Goal: Task Accomplishment & Management: Manage account settings

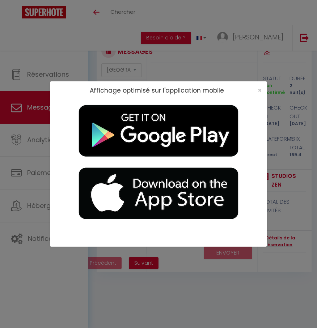
select select "message"
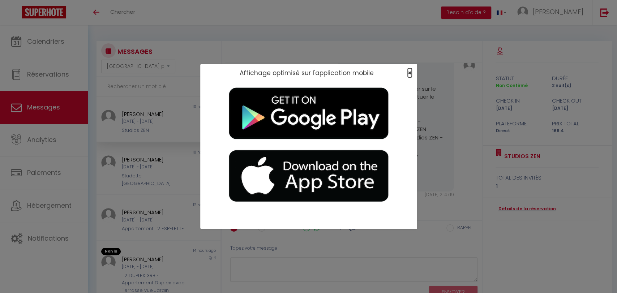
click at [316, 73] on span "×" at bounding box center [410, 72] width 4 height 9
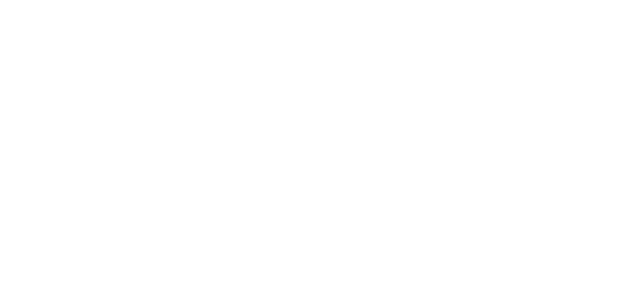
select select "message"
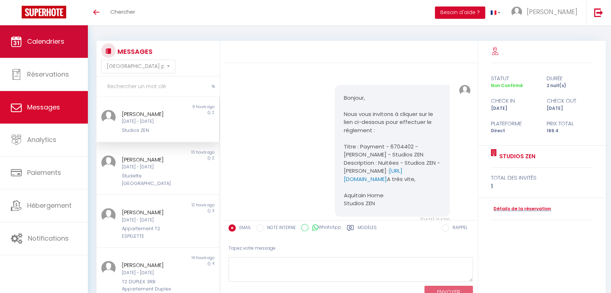
click at [51, 37] on span "Calendriers" at bounding box center [45, 41] width 37 height 9
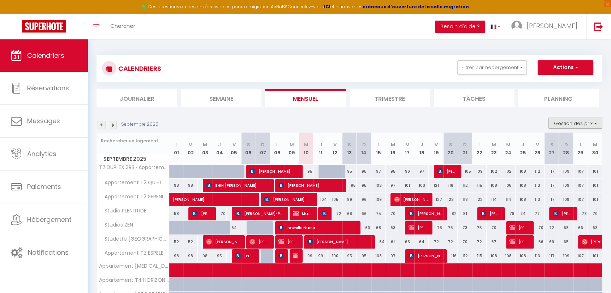
click at [583, 121] on button "Gestion des prix" at bounding box center [576, 123] width 54 height 11
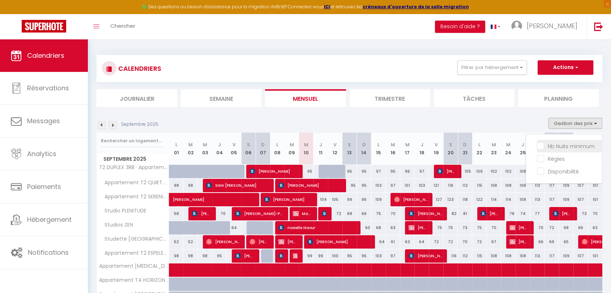
click at [542, 147] on input "Nb Nuits minimum" at bounding box center [569, 145] width 65 height 7
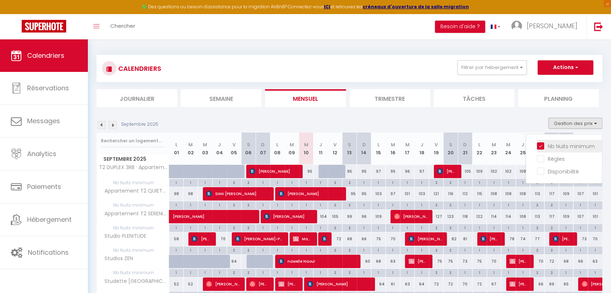
click at [542, 147] on input "Nb Nuits minimum" at bounding box center [569, 145] width 65 height 7
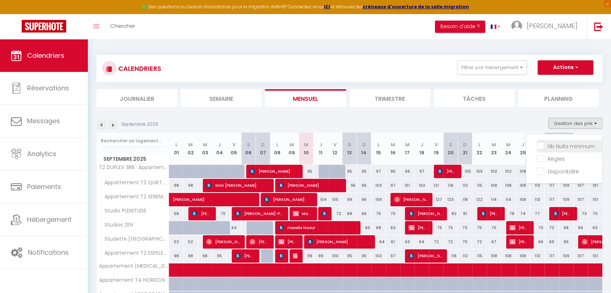
click at [542, 147] on input "Nb Nuits minimum" at bounding box center [569, 145] width 65 height 7
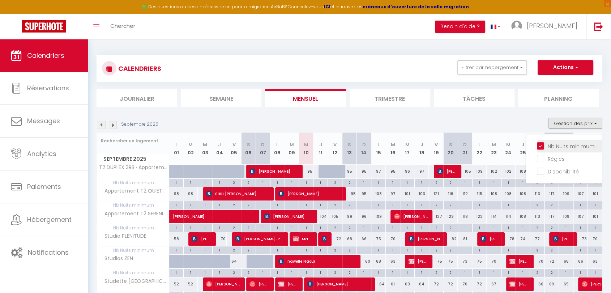
click at [542, 147] on input "Nb Nuits minimum" at bounding box center [569, 145] width 65 height 7
checkbox input "false"
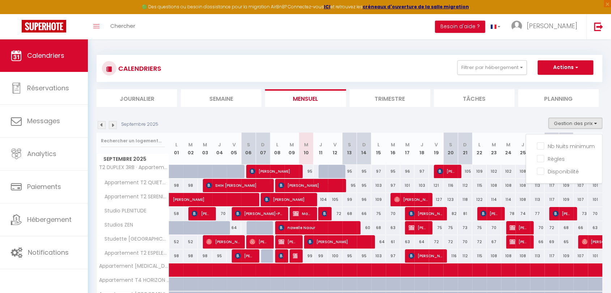
click at [330, 54] on div "CALENDRIERS Filtrer par hébergement Tous T2 DUPLEX 3RB · Appartement Duplex ave…" at bounding box center [350, 208] width 506 height 321
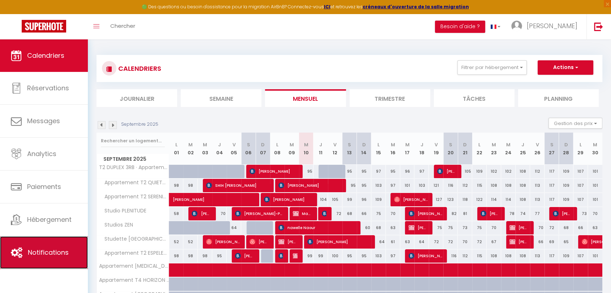
click at [46, 258] on link "Notifications" at bounding box center [44, 253] width 88 height 33
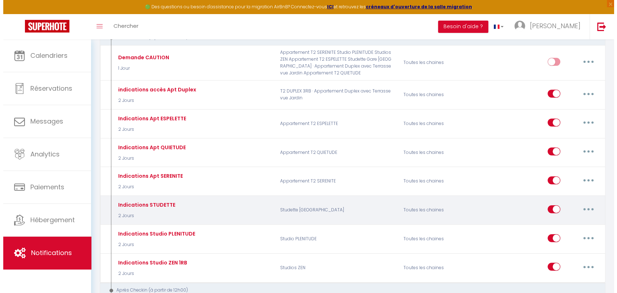
scroll to position [241, 0]
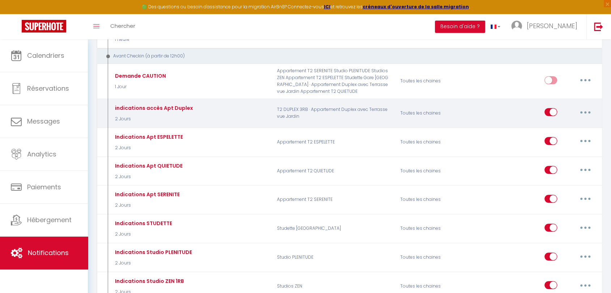
click at [581, 111] on button "button" at bounding box center [585, 112] width 20 height 12
click at [546, 128] on link "Editer" at bounding box center [567, 129] width 54 height 12
type input "indications accès Apt Duplex"
select select "2 Jours"
select select
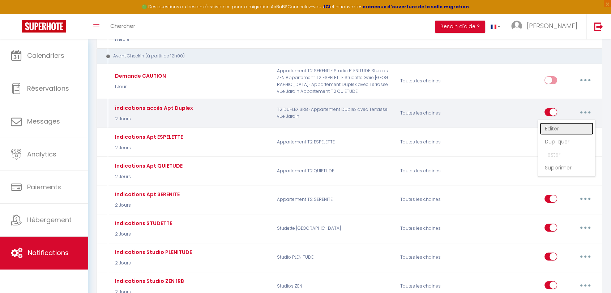
checkbox input "true"
checkbox input "false"
radio input "true"
type input "Accès Appart Duplex"
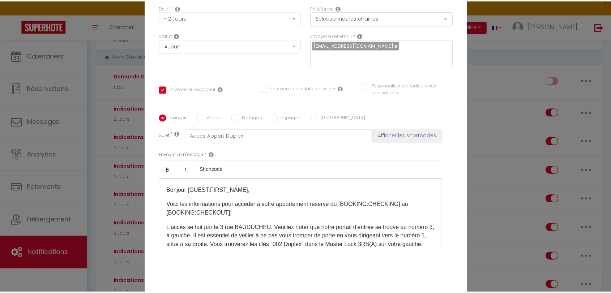
scroll to position [78, 0]
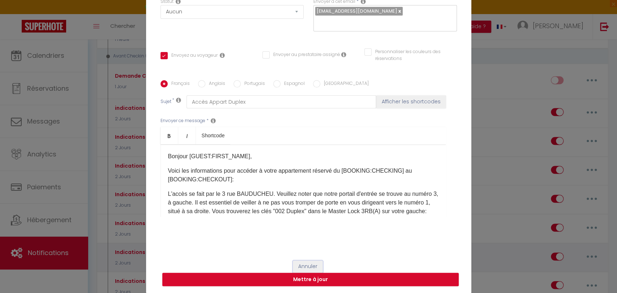
drag, startPoint x: 302, startPoint y: 265, endPoint x: 336, endPoint y: 264, distance: 33.6
click at [303, 264] on button "Annuler" at bounding box center [308, 267] width 30 height 12
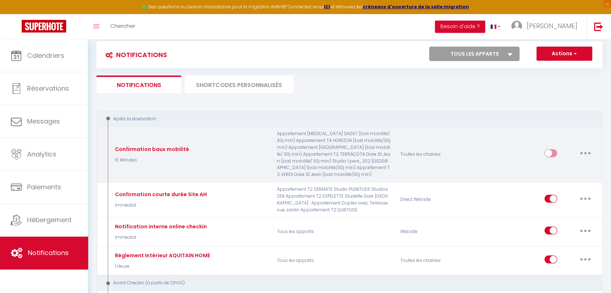
scroll to position [0, 0]
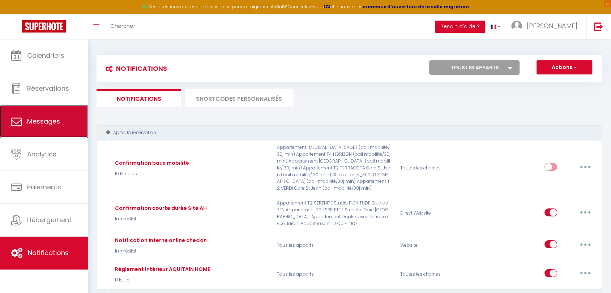
click at [49, 119] on span "Messages" at bounding box center [43, 121] width 33 height 9
select select "message"
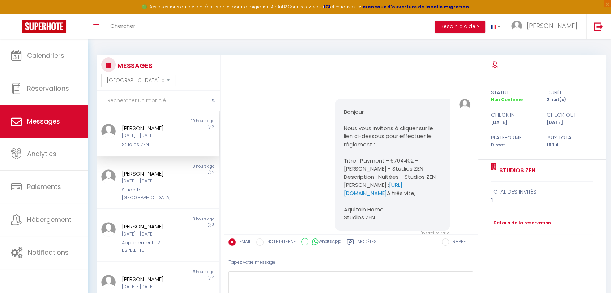
scroll to position [624, 0]
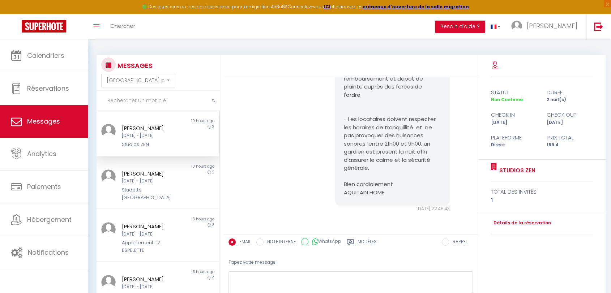
click at [372, 242] on label "Modèles" at bounding box center [367, 243] width 19 height 9
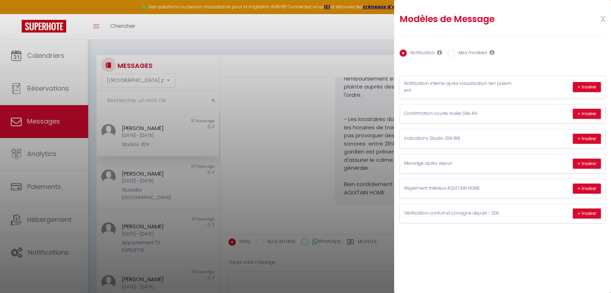
click at [456, 53] on label "Mes modèles" at bounding box center [471, 54] width 33 height 8
click at [455, 53] on input "Mes modèles" at bounding box center [451, 53] width 7 height 7
radio input "true"
radio input "false"
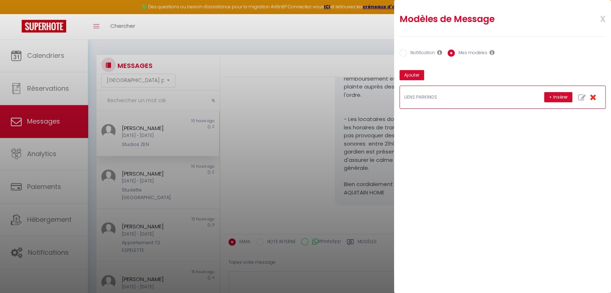
click at [584, 98] on div "+ Insérer" at bounding box center [572, 97] width 57 height 14
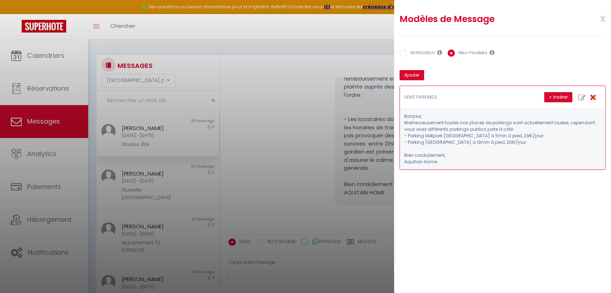
click at [591, 95] on icon "button" at bounding box center [593, 97] width 7 height 8
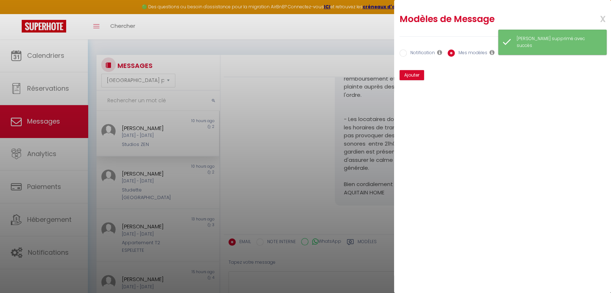
click at [492, 50] on icon at bounding box center [492, 53] width 5 height 6
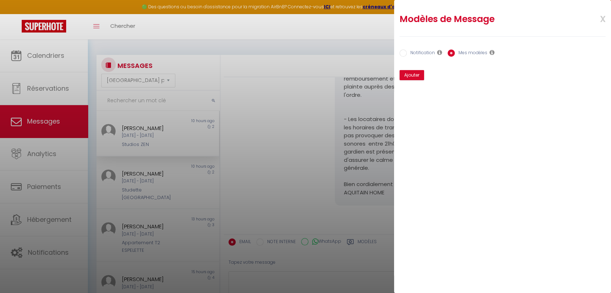
click at [492, 52] on icon at bounding box center [492, 53] width 5 height 6
click at [417, 73] on button "Ajouter" at bounding box center [412, 75] width 25 height 10
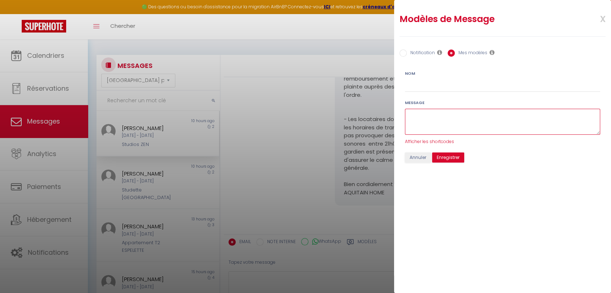
click at [496, 124] on textarea at bounding box center [502, 122] width 195 height 26
click at [422, 158] on button "Annuler" at bounding box center [418, 158] width 26 height 10
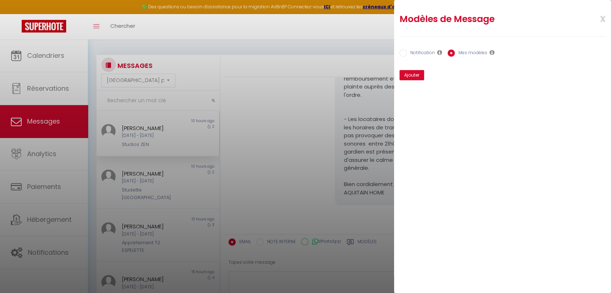
click at [605, 16] on span "x" at bounding box center [594, 18] width 23 height 17
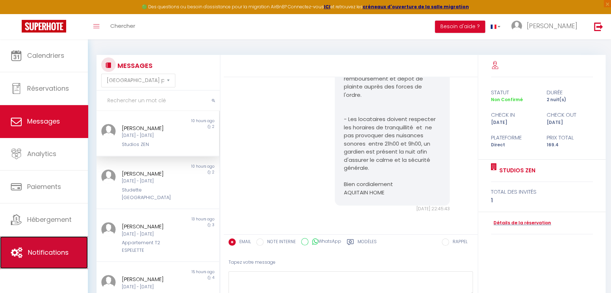
click at [60, 252] on span "Notifications" at bounding box center [48, 252] width 41 height 9
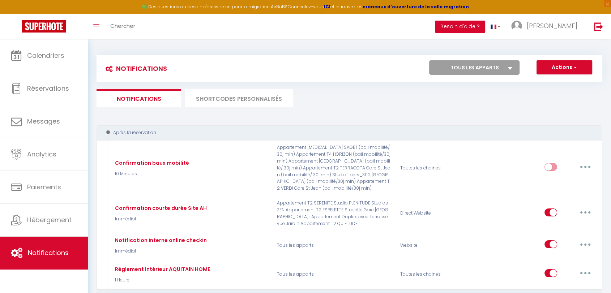
click at [448, 30] on button "Besoin d'aide ?" at bounding box center [460, 27] width 50 height 12
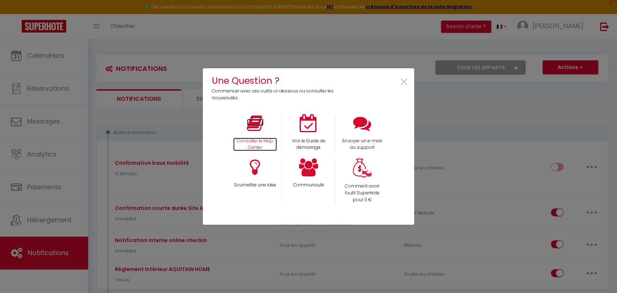
click at [259, 128] on icon at bounding box center [255, 123] width 17 height 18
click at [408, 82] on span "×" at bounding box center [404, 82] width 10 height 23
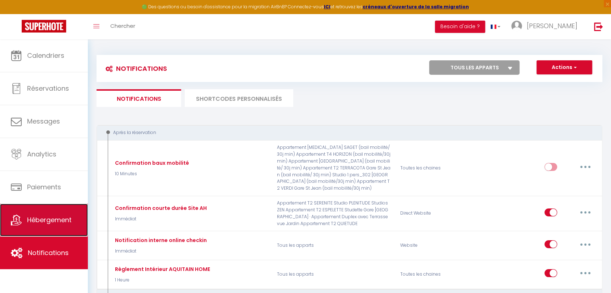
click at [51, 217] on span "Hébergement" at bounding box center [49, 220] width 44 height 9
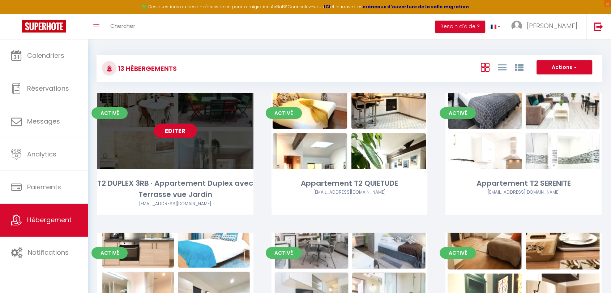
click at [183, 128] on link "Editer" at bounding box center [175, 131] width 43 height 14
select select "3"
select select "2"
select select "1"
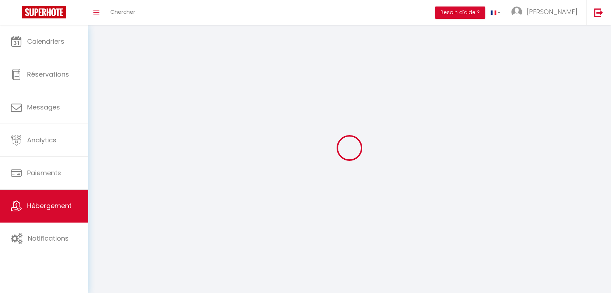
select select
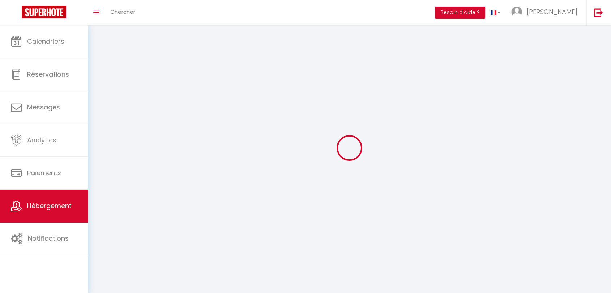
checkbox input "false"
select select
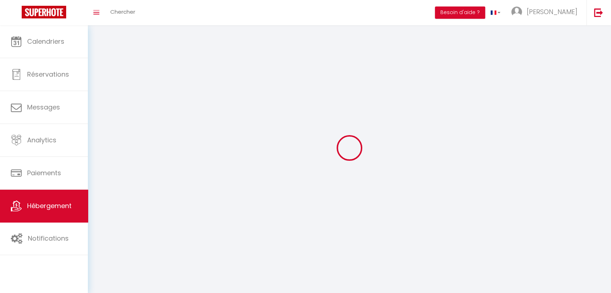
select select
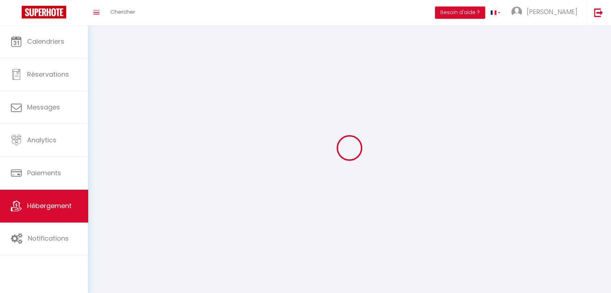
select select
checkbox input "false"
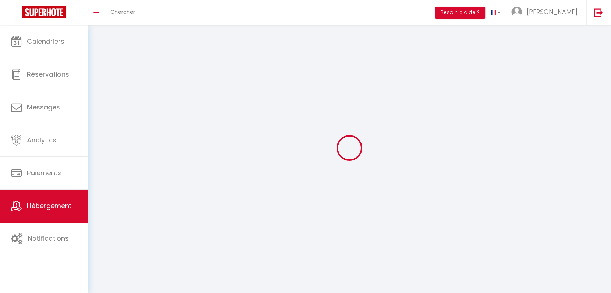
select select
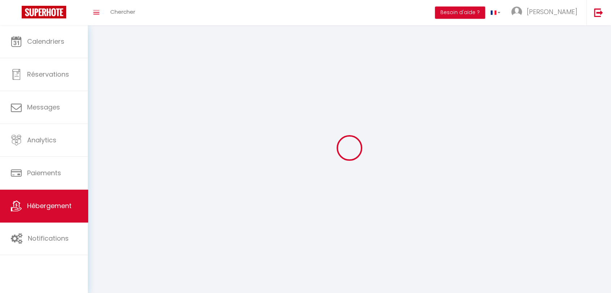
select select
checkbox input "false"
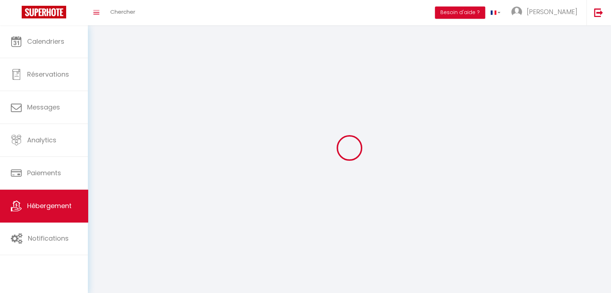
checkbox input "false"
select select
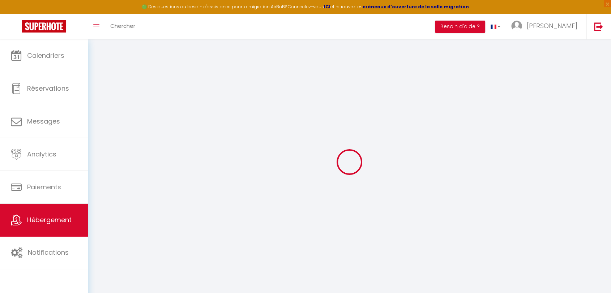
select select
select select "15:00"
select select
select select "11:00"
select select "30"
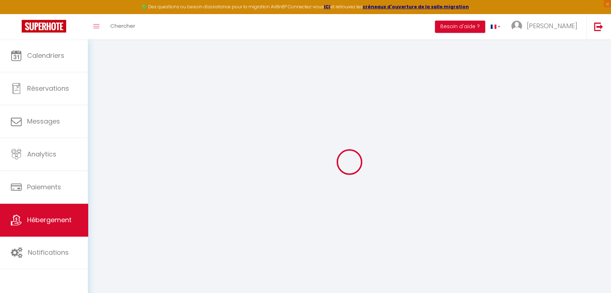
select select "120"
select select "23:00"
select select
checkbox input "false"
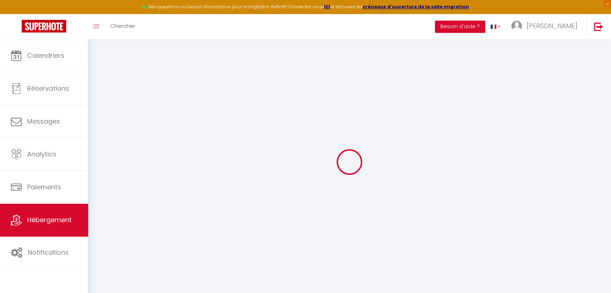
checkbox input "false"
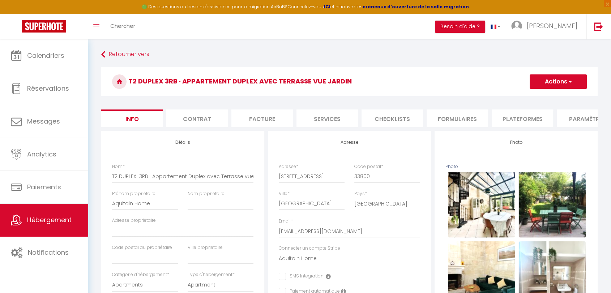
select select
checkbox input "false"
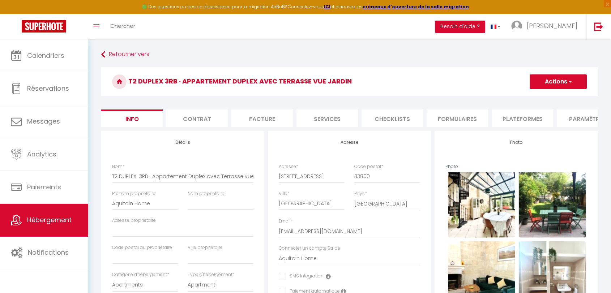
checkbox input "false"
click at [448, 120] on li "Formulaires" at bounding box center [457, 119] width 61 height 18
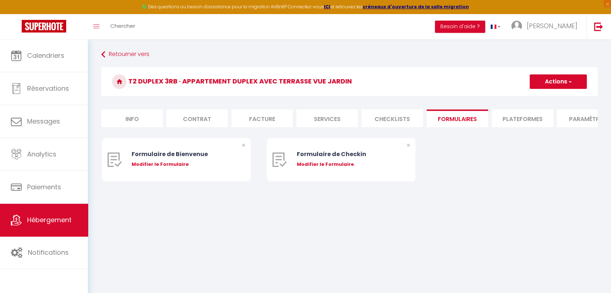
select select
click at [280, 167] on img at bounding box center [279, 160] width 14 height 14
click at [321, 168] on div "Modifier le Formulaire" at bounding box center [347, 164] width 101 height 7
type input "Formulaire de Checkin"
type input "Afin de confirmer votre arrivée et recevoir la procédure d'accès à l'appartemen…"
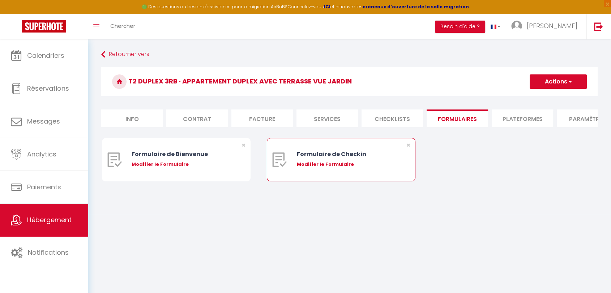
select select "[object Object]"
radio input "true"
type input "[URL][DOMAIN_NAME]"
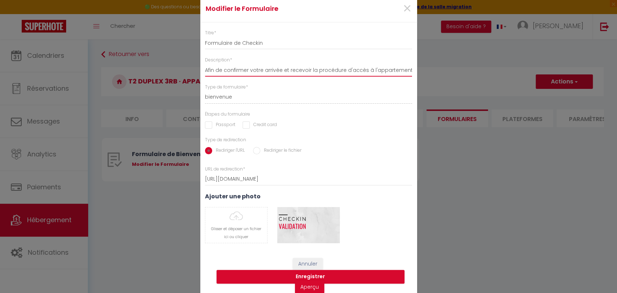
click at [398, 67] on input "Afin de confirmer votre arrivée et recevoir la procédure d'accès à l'appartemen…" at bounding box center [309, 70] width 208 height 13
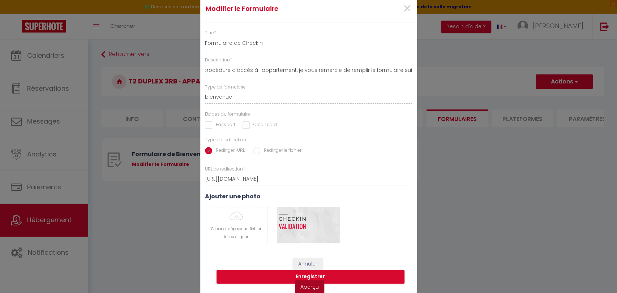
click at [303, 286] on link "Aperçu" at bounding box center [309, 287] width 29 height 13
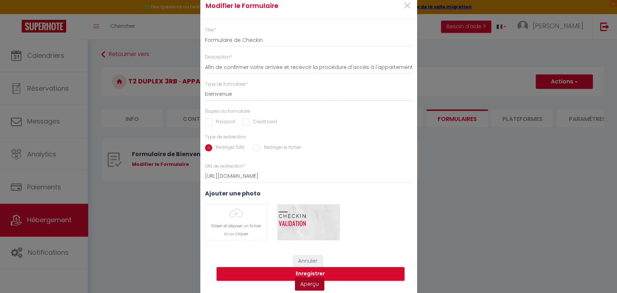
scroll to position [4, 0]
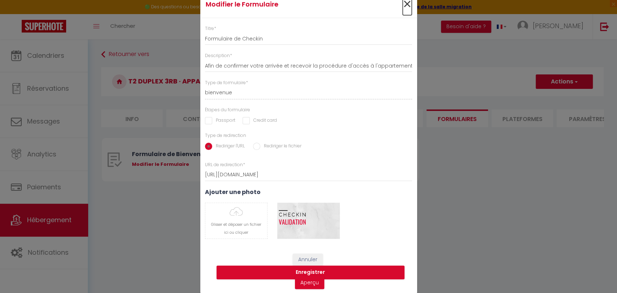
click at [403, 6] on span "×" at bounding box center [407, 4] width 9 height 22
select select
radio input "false"
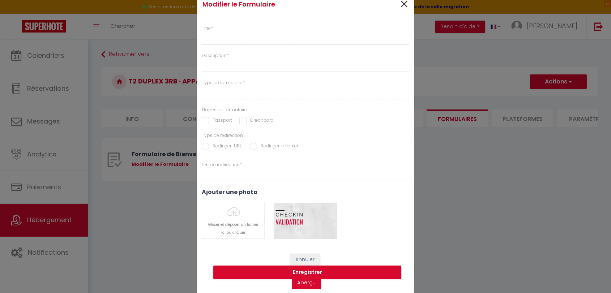
select select
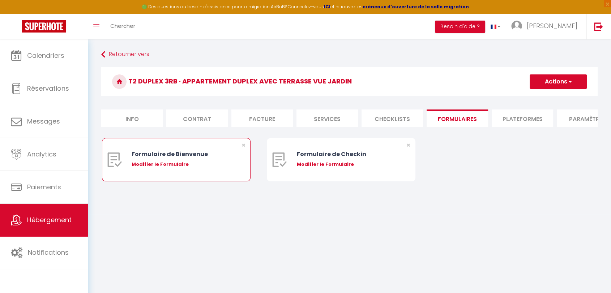
click at [167, 168] on div "Modifier le Formulaire" at bounding box center [182, 164] width 101 height 7
type input "Formulaire de Bienvenue"
type input "Afin de préparer au mieux votre arrivée et recevoir votre Guide de Bienvenue, j…"
select select "[object Object]"
radio input "true"
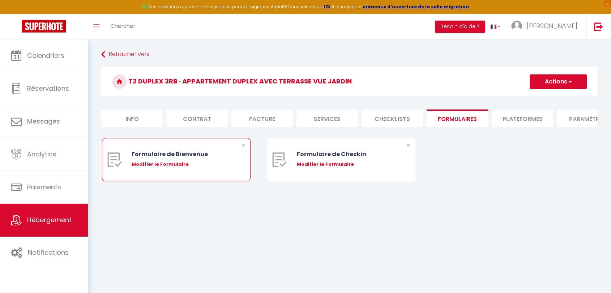
type input "[URL][DOMAIN_NAME]"
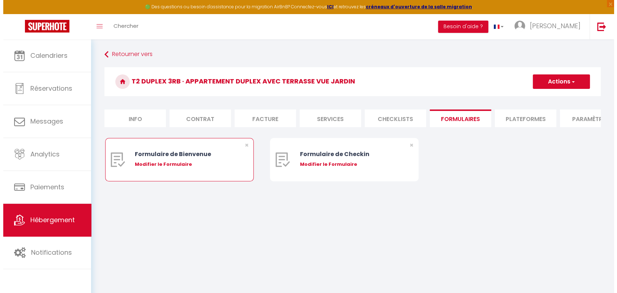
scroll to position [0, 0]
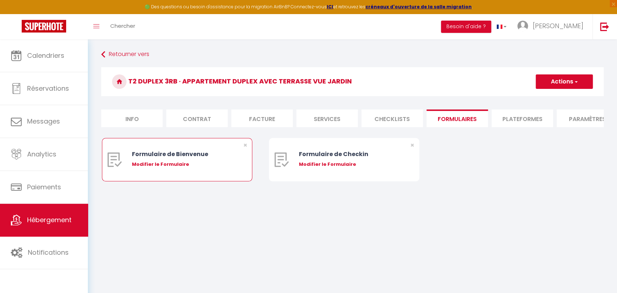
select select
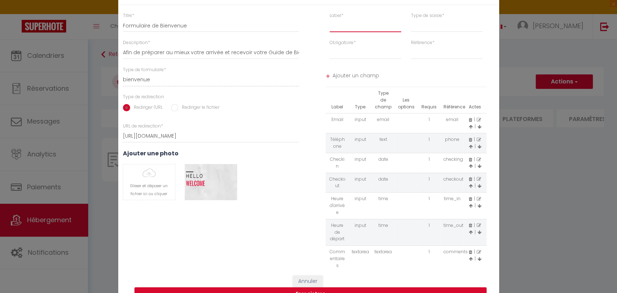
click at [344, 27] on input "text" at bounding box center [366, 25] width 72 height 13
click at [435, 20] on select "input select textarea" at bounding box center [447, 25] width 72 height 13
click at [362, 51] on select "Requis Optionnel" at bounding box center [366, 52] width 72 height 13
click at [265, 141] on input "[URL][DOMAIN_NAME]" at bounding box center [211, 135] width 176 height 13
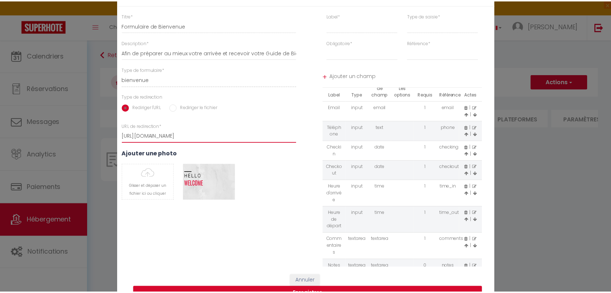
scroll to position [24, 0]
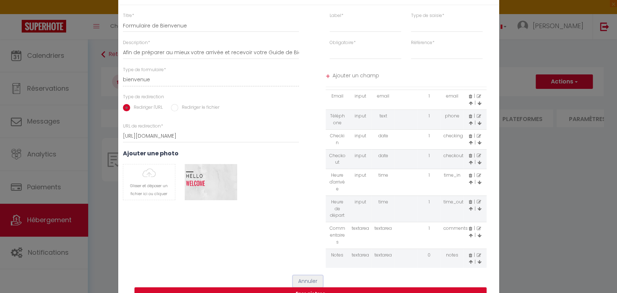
click at [310, 284] on button "Annuler" at bounding box center [308, 282] width 30 height 12
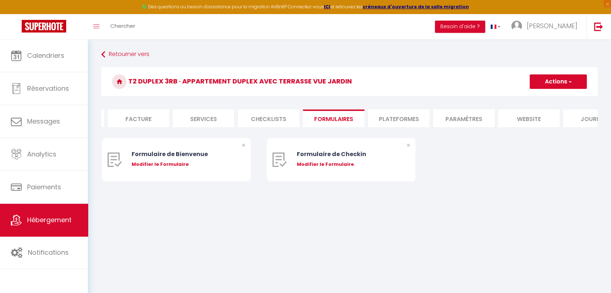
scroll to position [0, 36]
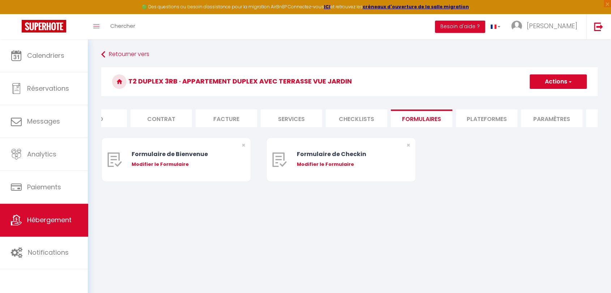
click at [233, 117] on li "Facture" at bounding box center [226, 119] width 61 height 18
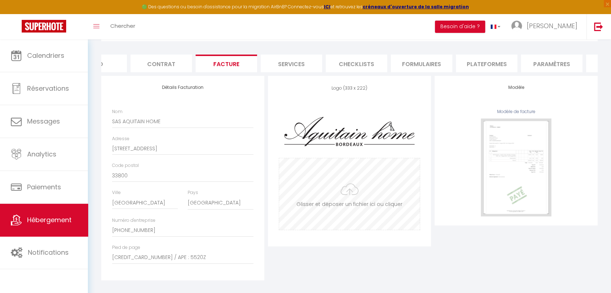
scroll to position [67, 0]
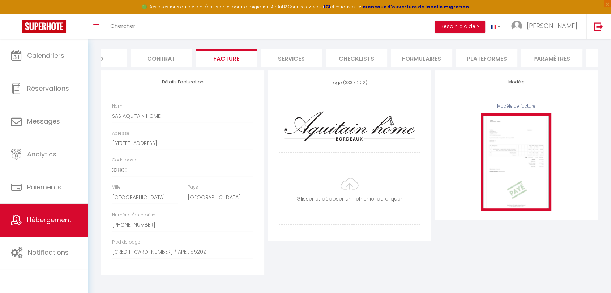
click at [528, 172] on img at bounding box center [516, 162] width 71 height 98
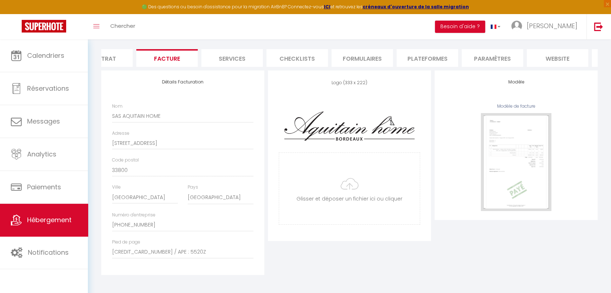
scroll to position [0, 99]
click at [478, 52] on li "Paramètres" at bounding box center [488, 58] width 61 height 18
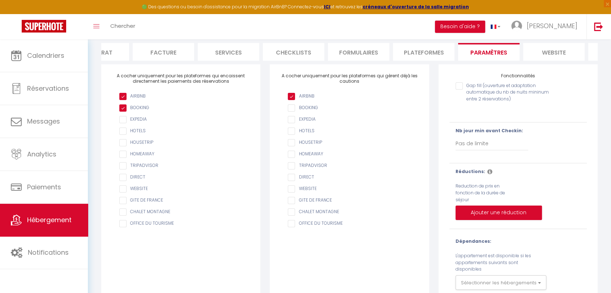
click at [555, 47] on li "website" at bounding box center [553, 52] width 61 height 18
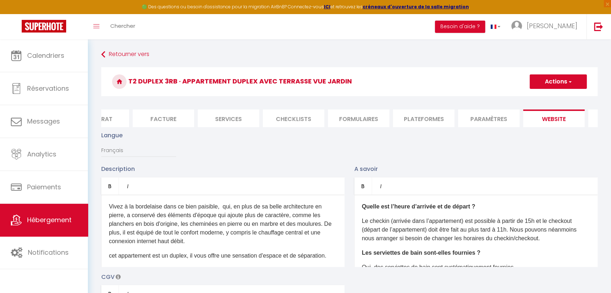
click at [172, 120] on li "Facture" at bounding box center [163, 119] width 61 height 18
select select
checkbox input "false"
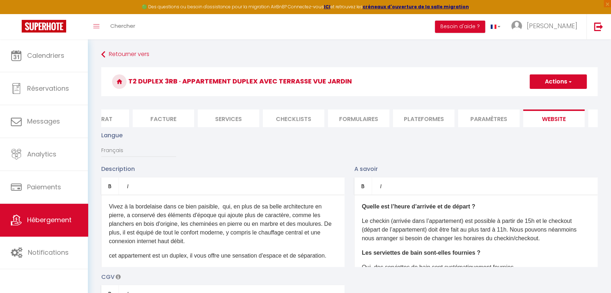
checkbox input "false"
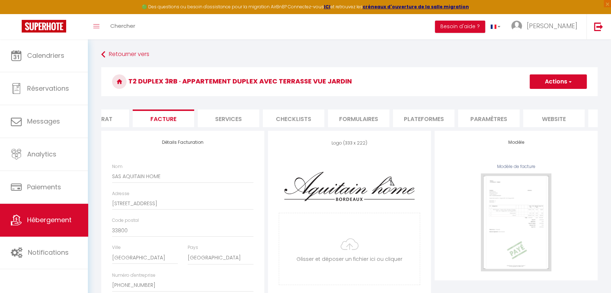
select select
checkbox input "false"
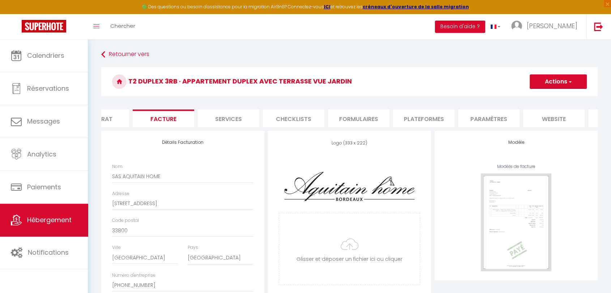
select select
checkbox input "false"
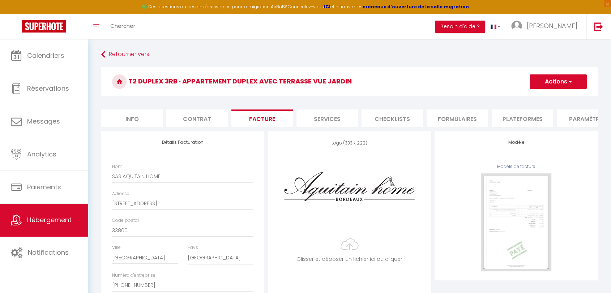
select select
checkbox input "false"
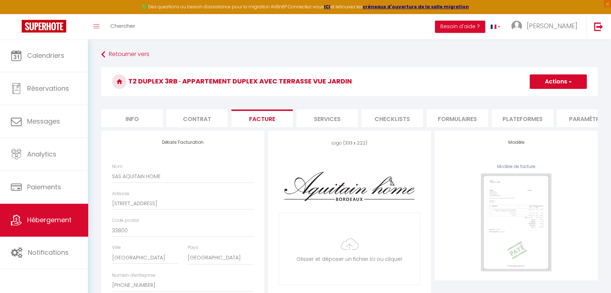
select select
checkbox input "false"
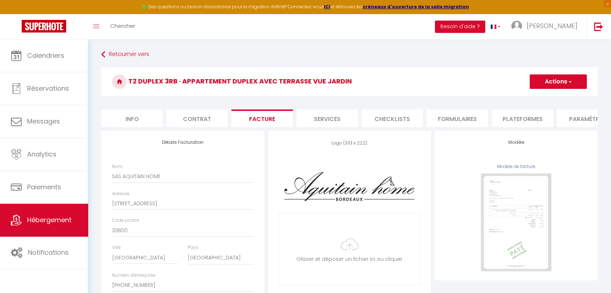
click at [127, 121] on li "Info" at bounding box center [131, 119] width 61 height 18
select select
checkbox input "false"
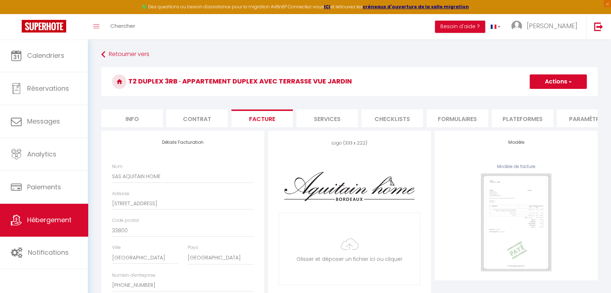
checkbox input "false"
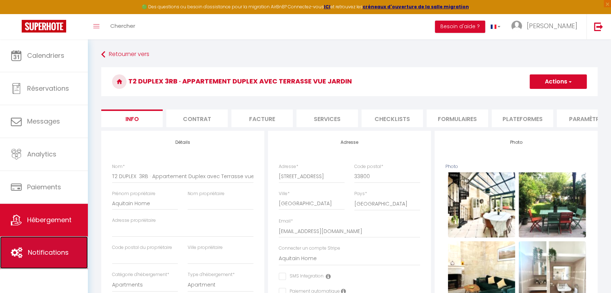
click at [60, 253] on span "Notifications" at bounding box center [48, 252] width 41 height 9
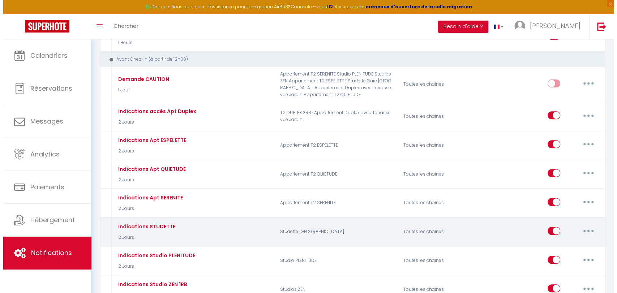
scroll to position [241, 0]
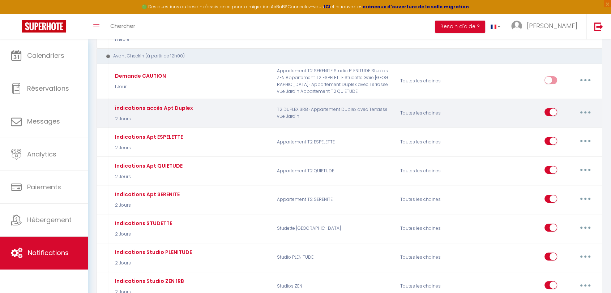
click at [584, 112] on button "button" at bounding box center [585, 112] width 20 height 12
click at [554, 128] on link "Editer" at bounding box center [567, 129] width 54 height 12
type input "indications accès Apt Duplex"
select select "2 Jours"
select select
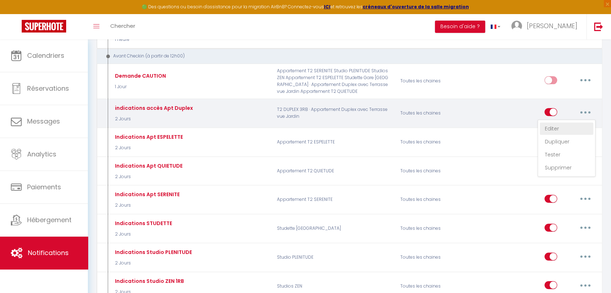
checkbox input "true"
checkbox input "false"
radio input "true"
type input "Accès Appart Duplex"
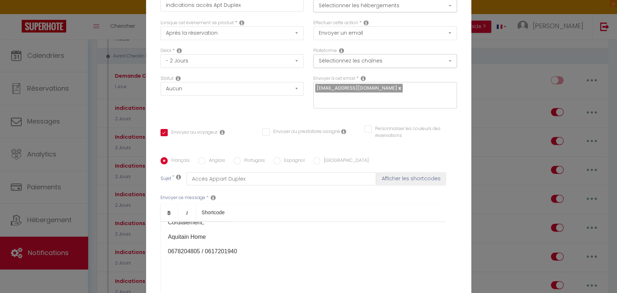
scroll to position [0, 0]
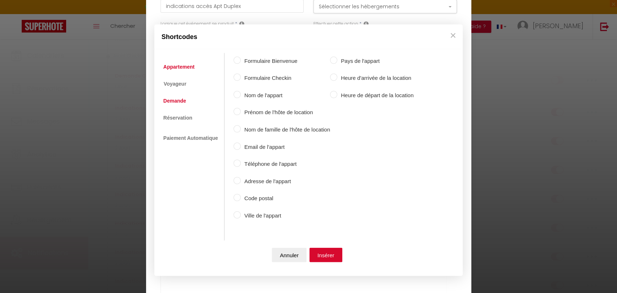
click at [187, 100] on link "Demande" at bounding box center [175, 100] width 30 height 13
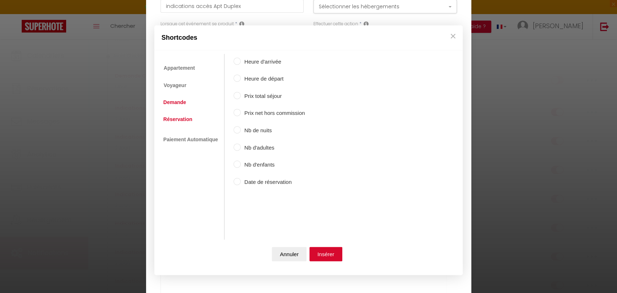
click at [182, 116] on link "Réservation" at bounding box center [178, 119] width 36 height 13
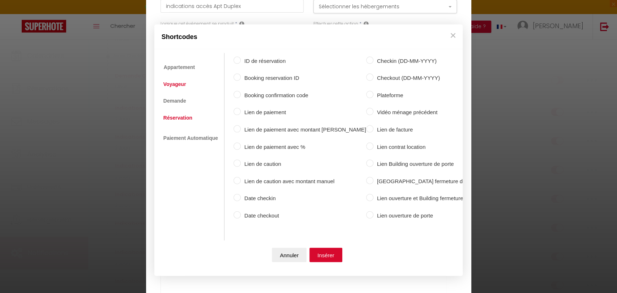
click at [174, 84] on link "Voyageur" at bounding box center [175, 84] width 30 height 13
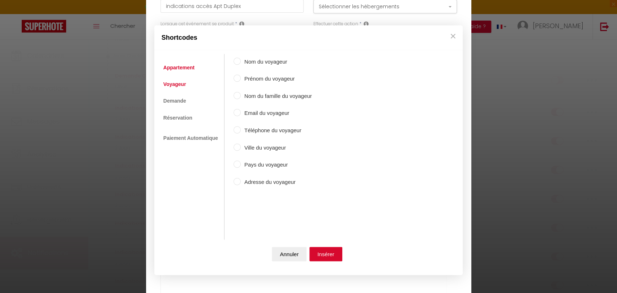
click at [178, 71] on link "Appartement" at bounding box center [179, 67] width 38 height 13
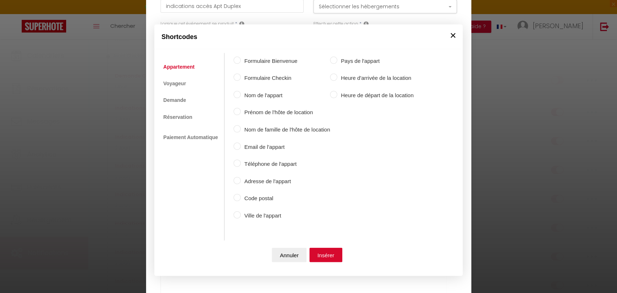
click at [456, 37] on button "×" at bounding box center [453, 35] width 11 height 14
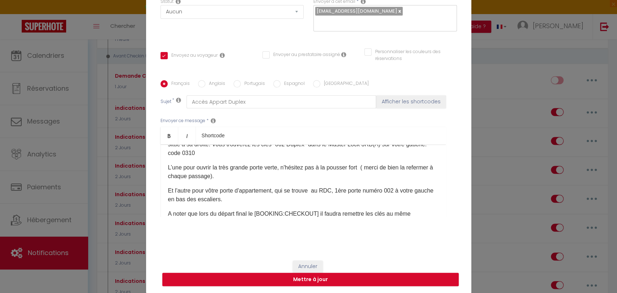
scroll to position [80, 0]
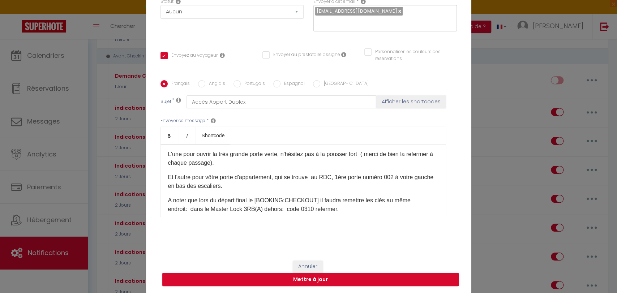
click at [209, 177] on p "Et l'autre pour vôtre porte d'appartement, qui se trouve au RDC, 1ère porte num…" at bounding box center [303, 181] width 270 height 17
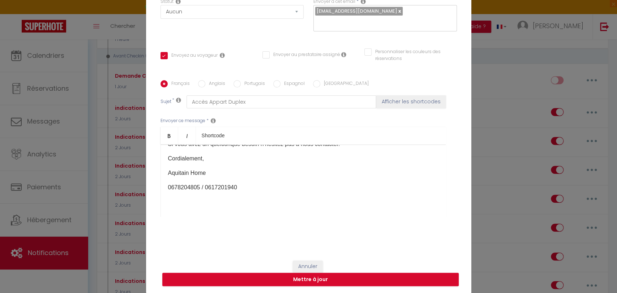
scroll to position [187, 0]
click at [324, 280] on button "Mettre à jour" at bounding box center [310, 280] width 297 height 14
checkbox input "true"
checkbox input "false"
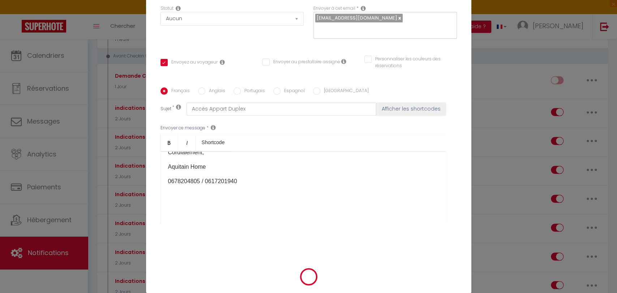
scroll to position [74, 0]
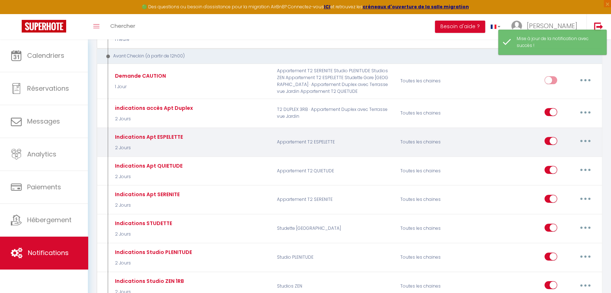
click at [587, 141] on button "button" at bounding box center [585, 141] width 20 height 12
click at [553, 157] on link "Editer" at bounding box center [567, 158] width 54 height 12
type input "Indications Apt ESPELETTE"
select select "2 Jours"
select select
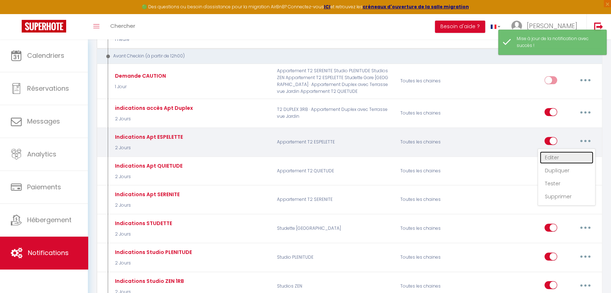
checkbox input "true"
checkbox input "false"
radio input "true"
type input "Accès à l'appartement"
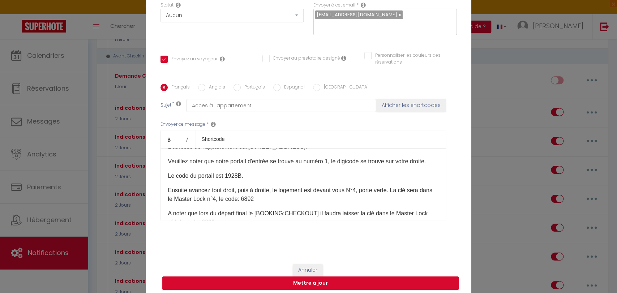
scroll to position [0, 0]
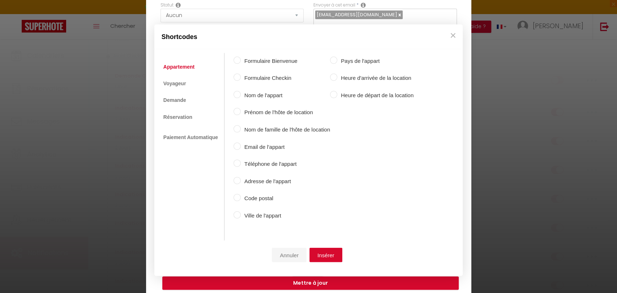
click at [292, 255] on button "Annuler" at bounding box center [289, 255] width 35 height 14
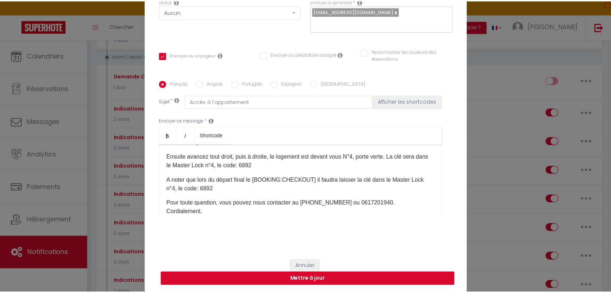
scroll to position [120, 0]
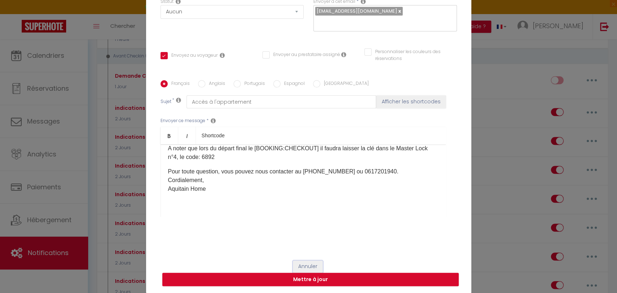
click at [304, 265] on button "Annuler" at bounding box center [308, 267] width 30 height 12
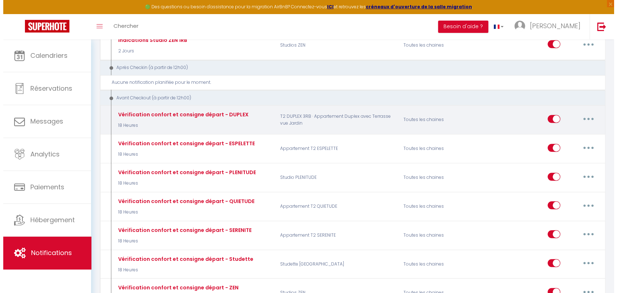
scroll to position [562, 0]
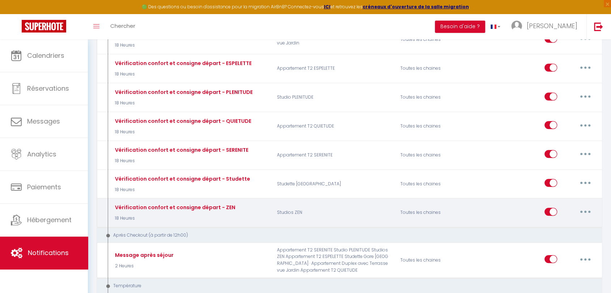
click at [587, 210] on button "button" at bounding box center [585, 212] width 20 height 12
click at [557, 223] on link "Editer" at bounding box center [567, 228] width 54 height 12
type input "Vérification confort et consigne départ - ZEN"
select select "4"
select select "18 Heures"
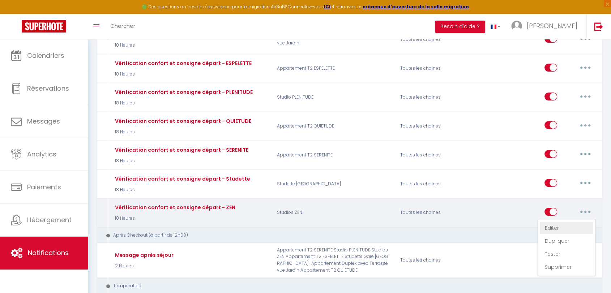
checkbox input "true"
checkbox input "false"
type input "Votre séjour Aquitain Home"
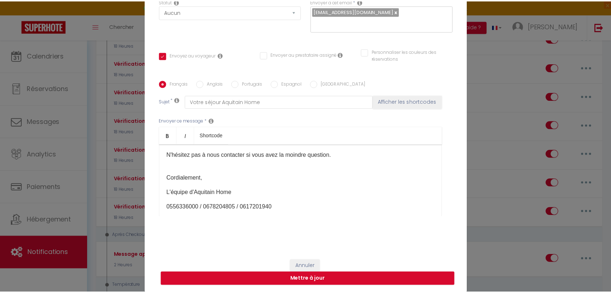
scroll to position [106, 0]
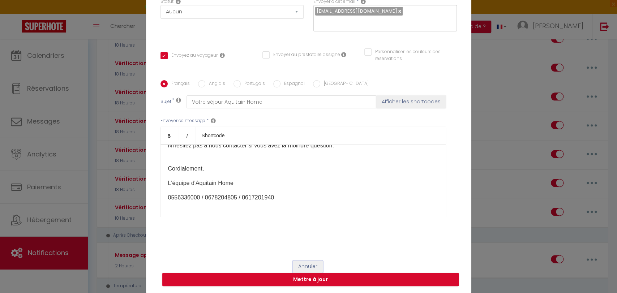
click at [310, 264] on button "Annuler" at bounding box center [308, 267] width 30 height 12
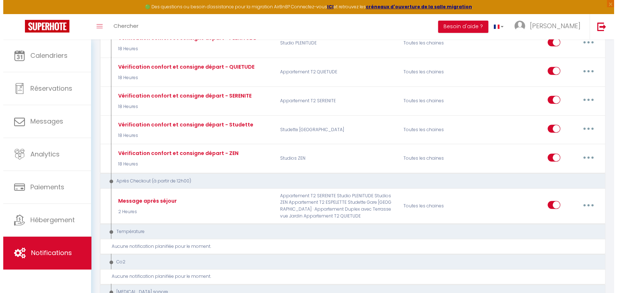
scroll to position [643, 0]
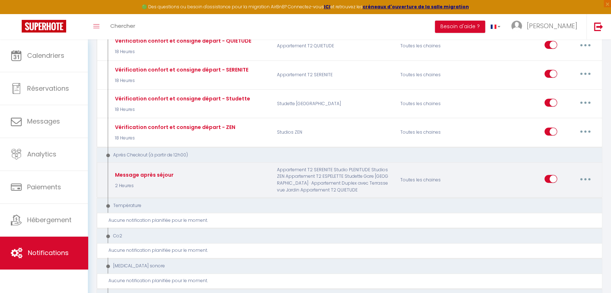
click at [585, 176] on button "button" at bounding box center [585, 179] width 20 height 12
click at [555, 191] on link "Editer" at bounding box center [567, 195] width 54 height 12
type input "Message après séjour"
select select "2 Heures"
select select "if_booking_is_paid"
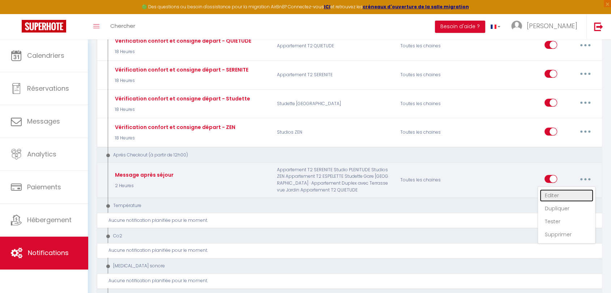
checkbox input "true"
checkbox input "false"
type input "Message après séjour Aquitain Home"
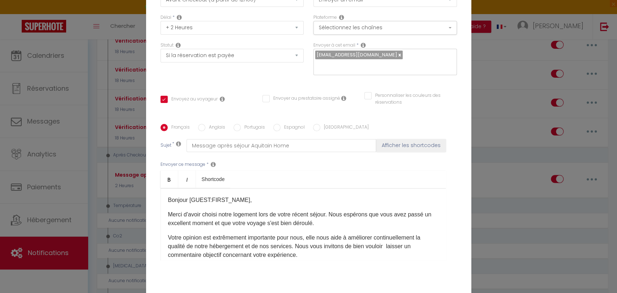
scroll to position [0, 0]
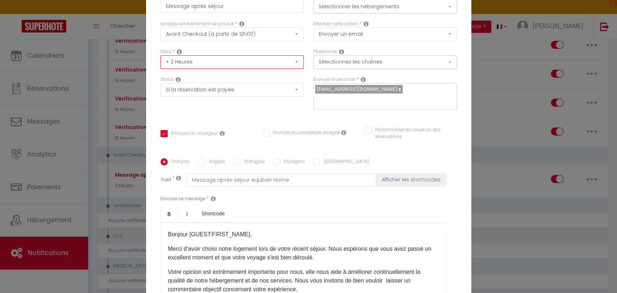
click at [293, 61] on select "Immédiat + 10 Minutes + 1 Heure + 2 Heures + 3 Heures + 4 Heures + 5 Heures + 6…" at bounding box center [233, 62] width 144 height 14
select select "6 Heures"
click at [161, 55] on select "Immédiat + 10 Minutes + 1 Heure + 2 Heures + 3 Heures + 4 Heures + 5 Heures + 6…" at bounding box center [233, 62] width 144 height 14
checkbox input "true"
checkbox input "false"
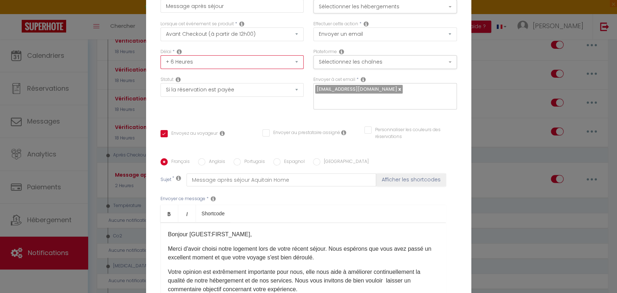
checkbox input "false"
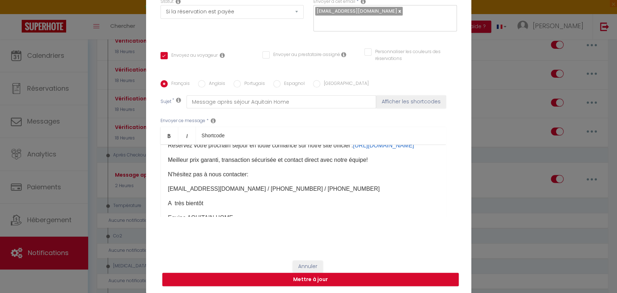
scroll to position [120, 0]
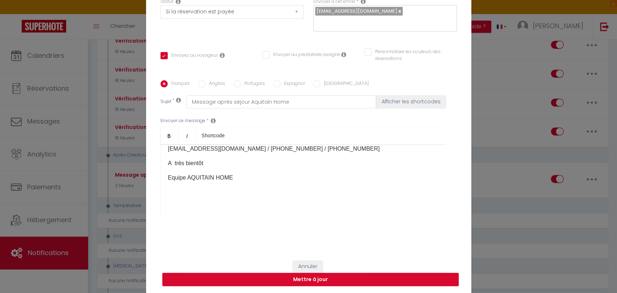
click at [307, 280] on button "Mettre à jour" at bounding box center [310, 280] width 297 height 14
checkbox input "true"
checkbox input "false"
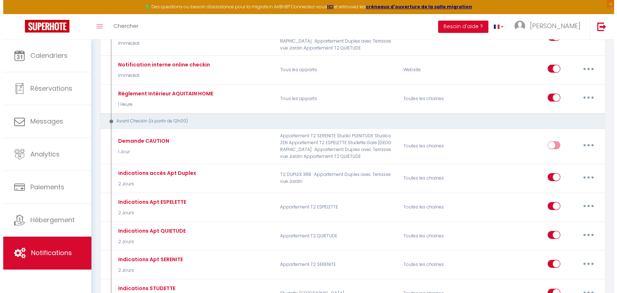
scroll to position [0, 0]
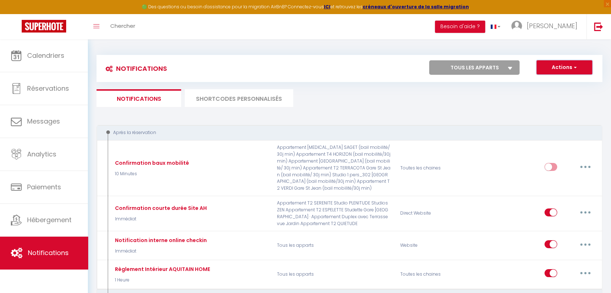
click at [566, 70] on button "Actions" at bounding box center [565, 67] width 56 height 14
click at [557, 86] on link "Nouvelle Notification" at bounding box center [554, 82] width 75 height 9
select select "Immédiat"
select select
checkbox input "false"
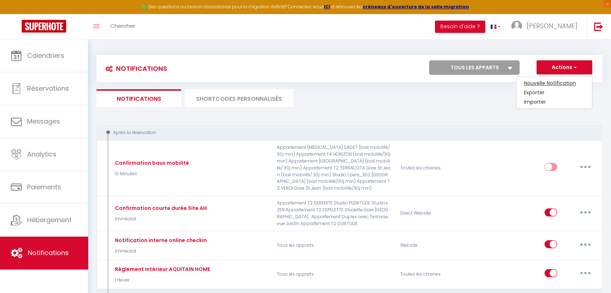
checkbox input "false"
radio input "true"
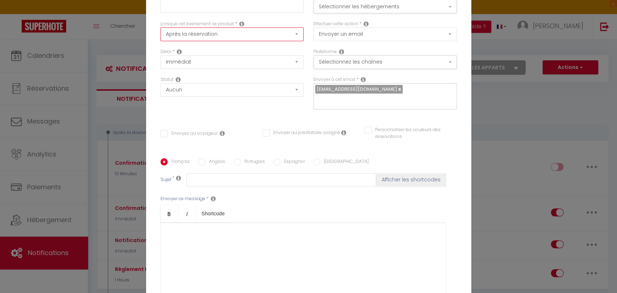
click at [296, 35] on select "Après la réservation Avant Checkin (à partir de 12h00) Après Checkin (à partir …" at bounding box center [233, 34] width 144 height 14
select select "10"
click at [161, 27] on select "Après la réservation Avant Checkin (à partir de 12h00) Après Checkin (à partir …" at bounding box center [233, 34] width 144 height 14
checkbox input "false"
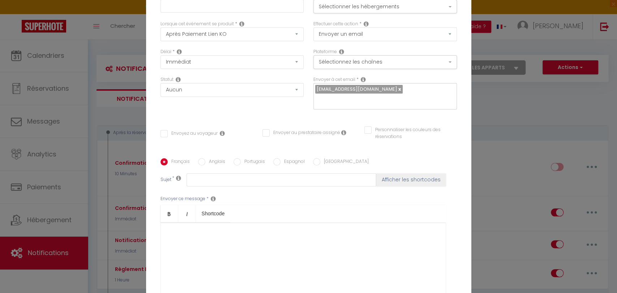
click at [506, 142] on div "Notification × Titre * Pour cet hébergement Sélectionner les hébergements Tous …" at bounding box center [308, 146] width 617 height 293
click at [169, 6] on input "text" at bounding box center [233, 6] width 144 height 13
type input "Confirmation paiement Stripe"
click at [443, 9] on button "Sélectionner les hébergements" at bounding box center [386, 7] width 144 height 14
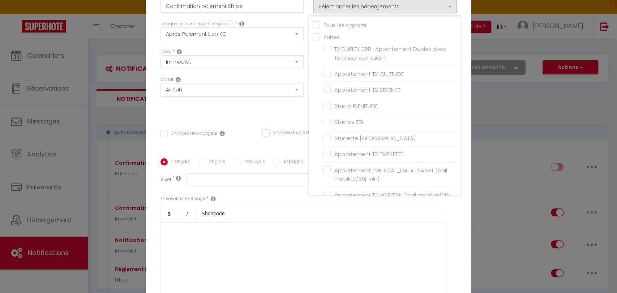
click at [315, 25] on input "Tous les apparts" at bounding box center [387, 24] width 149 height 7
checkbox input "true"
checkbox input "false"
checkbox input "true"
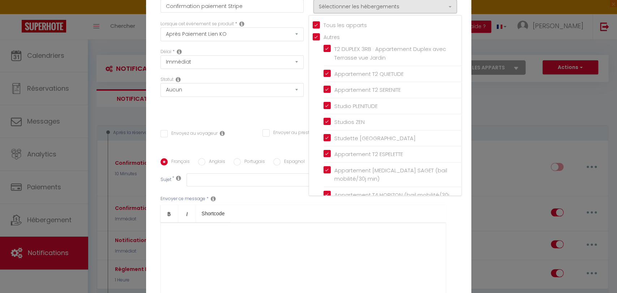
checkbox input "true"
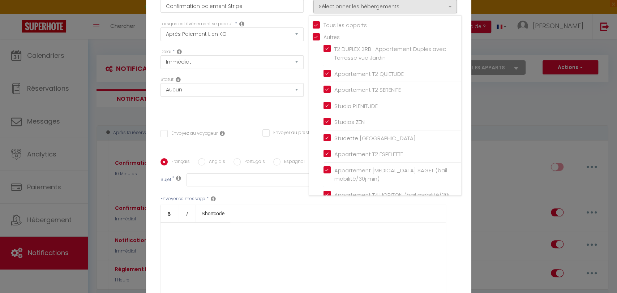
checkbox input "true"
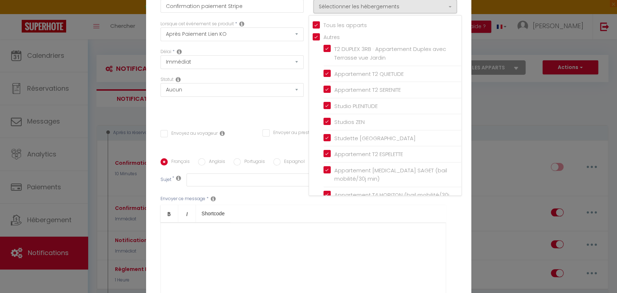
checkbox input "true"
click at [485, 192] on div "Notification × Titre * Confirmation paiement Stripe Pour cet hébergement Sélect…" at bounding box center [308, 146] width 617 height 293
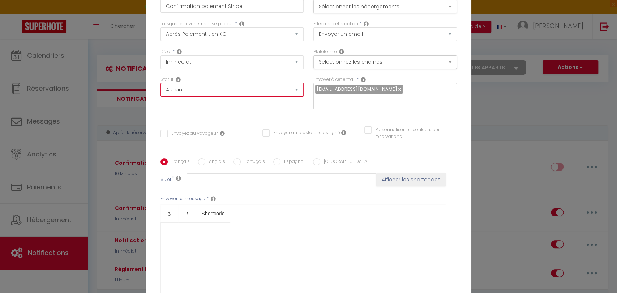
click at [293, 89] on select "Aucun Si la réservation est payée Si réservation non payée Si la caution a été …" at bounding box center [233, 90] width 144 height 14
select select "if_booking_is_paid"
click at [161, 83] on select "Aucun Si la réservation est payée Si réservation non payée Si la caution a été …" at bounding box center [233, 90] width 144 height 14
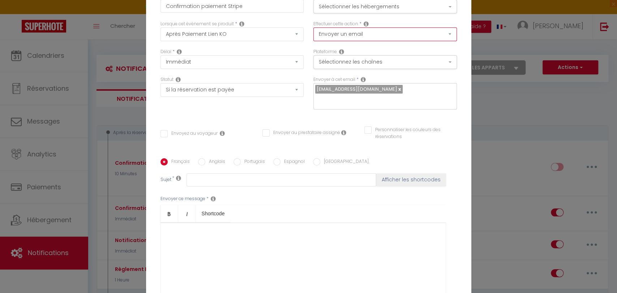
click at [448, 37] on select "Envoyer un email Envoyer un SMS Envoyer une notification push" at bounding box center [386, 34] width 144 height 14
click at [446, 61] on button "Sélectionnez les chaînes" at bounding box center [386, 62] width 144 height 14
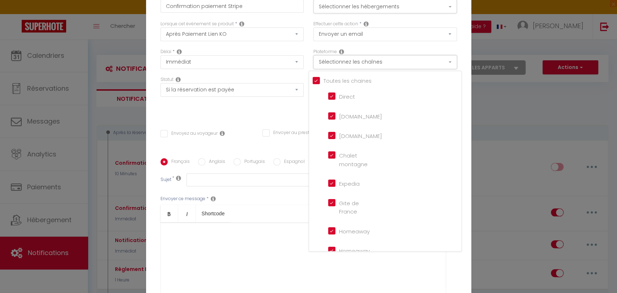
click at [446, 61] on button "Sélectionnez les chaînes" at bounding box center [386, 62] width 144 height 14
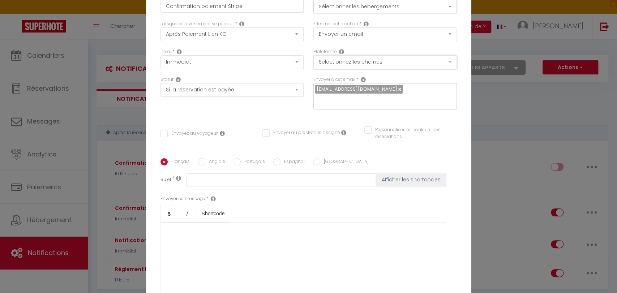
click at [446, 61] on button "Sélectionnez les chaînes" at bounding box center [386, 62] width 144 height 14
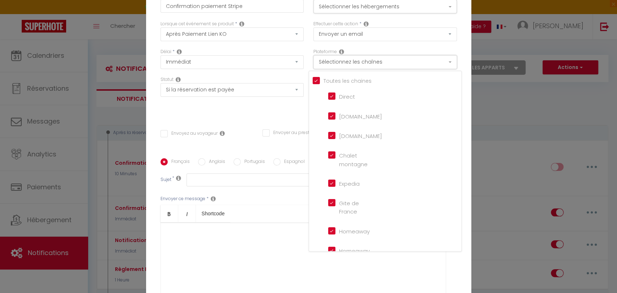
click at [446, 61] on button "Sélectionnez les chaînes" at bounding box center [386, 62] width 144 height 14
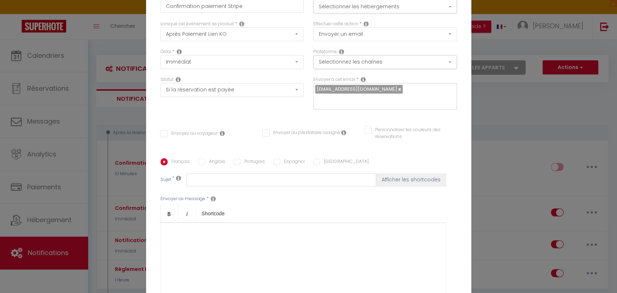
click at [397, 90] on link at bounding box center [399, 89] width 4 height 7
checkbox input "false"
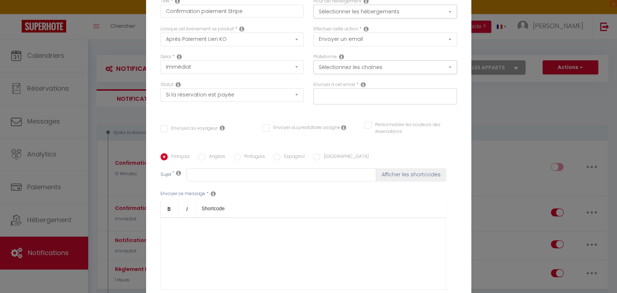
click at [374, 94] on input "text" at bounding box center [383, 94] width 136 height 9
type input "[EMAIL_ADDRESS][DOMAIN_NAME]"
checkbox input "false"
click at [162, 130] on input "Envoyez au voyageur" at bounding box center [189, 128] width 57 height 7
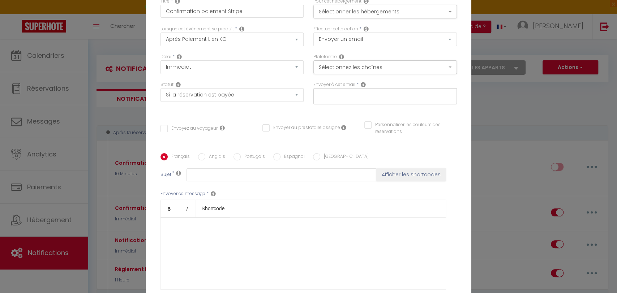
checkbox input "true"
checkbox input "false"
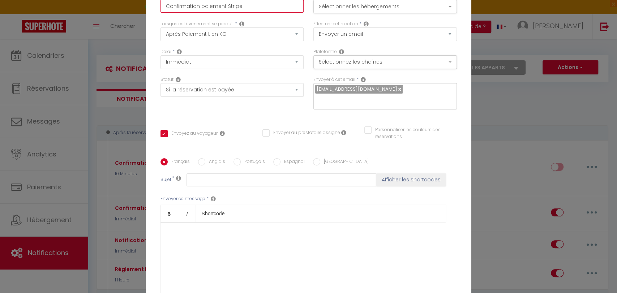
click at [246, 4] on input "Confirmation paiement Stripe" at bounding box center [233, 6] width 144 height 13
click at [249, 5] on input "Confirmation paiement Stripe" at bounding box center [233, 6] width 144 height 13
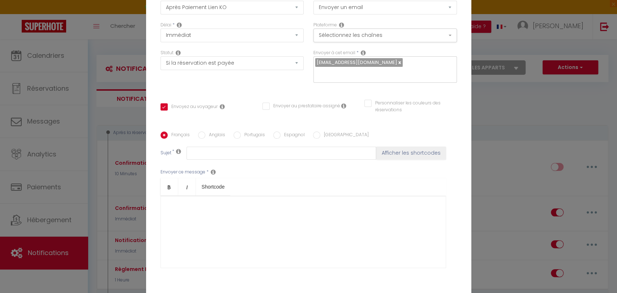
scroll to position [78, 0]
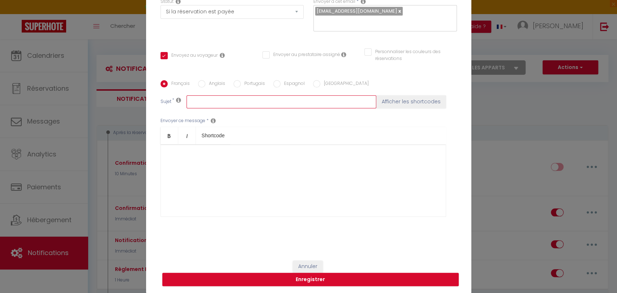
click at [202, 99] on input "text" at bounding box center [282, 101] width 190 height 13
type input "Confirmation paiement en ligne"
click at [310, 281] on button "Enregistrer" at bounding box center [310, 280] width 297 height 14
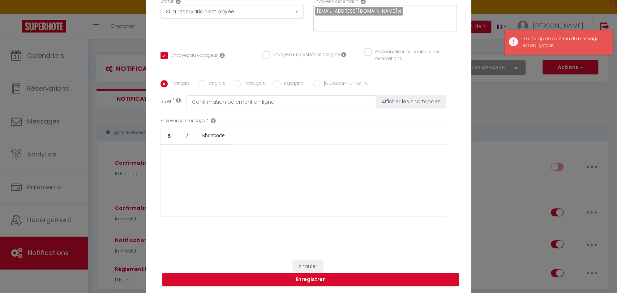
click at [191, 165] on div at bounding box center [304, 181] width 286 height 72
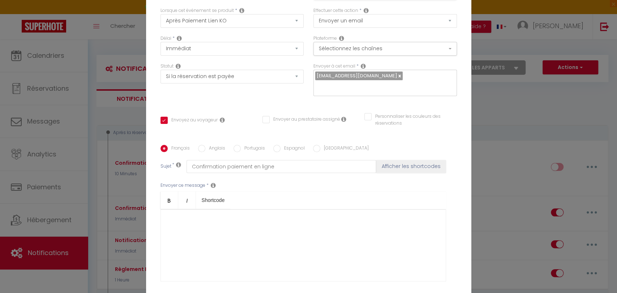
scroll to position [0, 0]
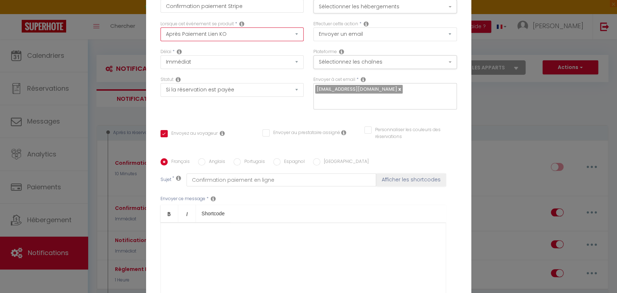
click at [294, 31] on select "Après la réservation Avant Checkin (à partir de 12h00) Après Checkin (à partir …" at bounding box center [233, 34] width 144 height 14
click at [161, 27] on select "Après la réservation Avant Checkin (à partir de 12h00) Après Checkin (à partir …" at bounding box center [233, 34] width 144 height 14
click at [205, 240] on div at bounding box center [304, 259] width 286 height 72
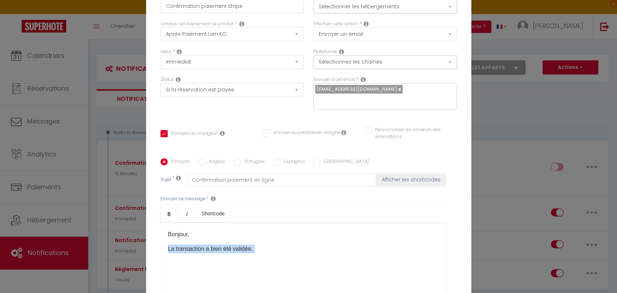
drag, startPoint x: 164, startPoint y: 250, endPoint x: 267, endPoint y: 252, distance: 103.1
click at [267, 252] on div "Bonjour, La transaction a bien été validée. ​" at bounding box center [304, 259] width 286 height 72
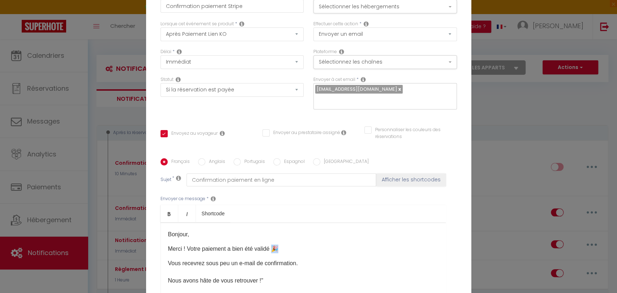
click at [278, 250] on p "Merci ! Votre paiement a bien été validé 🎉" at bounding box center [303, 249] width 270 height 9
click at [168, 258] on p "Merci ! Votre paiement a bien été validé Vous recevrez sous peu un e-mail de co…" at bounding box center [303, 272] width 270 height 55
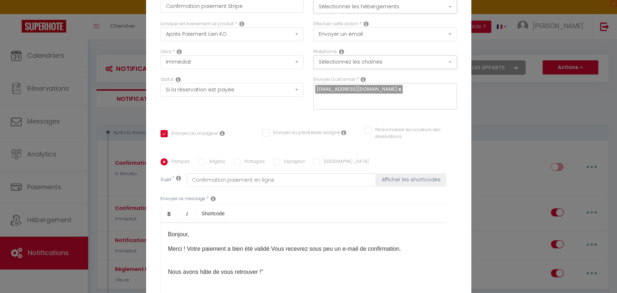
click at [285, 250] on p "Merci ! Votre paiement a bien été validé Vous recevrez sous peu un e-mail de co…" at bounding box center [303, 249] width 270 height 9
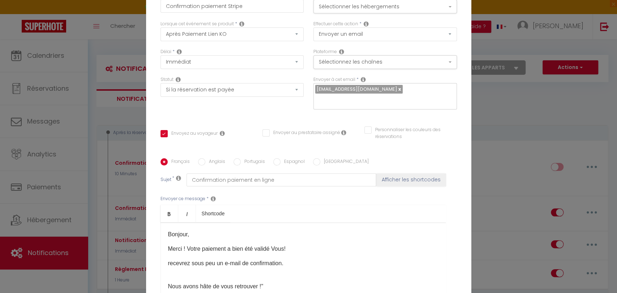
click at [270, 251] on p "Merci ! Votre paiement a bien été validé Vous!" at bounding box center [303, 249] width 270 height 9
click at [164, 264] on div "Bonjour, Merci ! Votre paiement a bien été validé! Vous! recevrez sous peu un e…" at bounding box center [304, 259] width 286 height 72
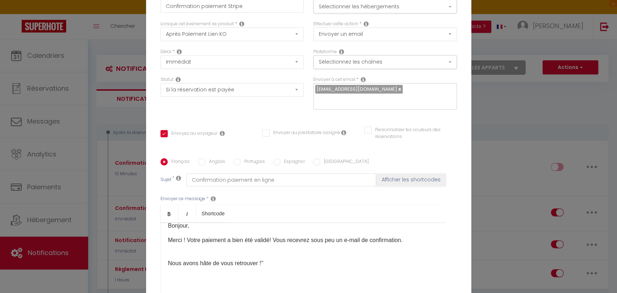
scroll to position [11, 0]
drag, startPoint x: 166, startPoint y: 261, endPoint x: 270, endPoint y: 260, distance: 104.5
click at [270, 260] on p "Nous avons hâte de vous retrouver !"" at bounding box center [303, 256] width 270 height 17
click at [168, 244] on p "Merci ! Votre paiement a bien été validé! Vous recevrez sous peu un e-mail de c…" at bounding box center [303, 257] width 270 height 46
drag, startPoint x: 166, startPoint y: 255, endPoint x: 243, endPoint y: 251, distance: 77.1
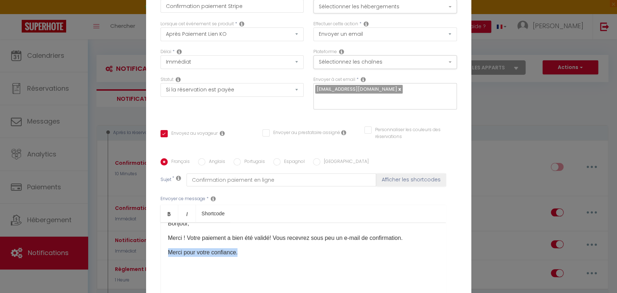
click at [243, 251] on p "Merci pour votre confiance. ​" at bounding box center [303, 256] width 270 height 17
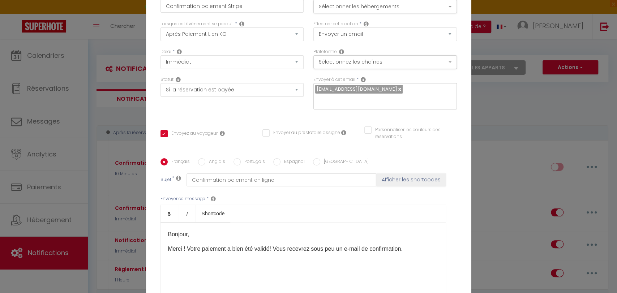
click at [183, 248] on p "Merci ! Votre paiement a bien été validé! Vous recevrez sous peu un e-mail de c…" at bounding box center [303, 249] width 270 height 9
click at [168, 248] on p "Votre paiement a bien été validé! Vous recevrez sous peu un e-mail de confirmat…" at bounding box center [303, 249] width 270 height 9
click at [391, 248] on p "Votre paiement a bien été validé! Vous recevrez sous peu un e-mail de confirmat…" at bounding box center [303, 249] width 270 height 9
click at [229, 264] on p "Les informations d'accès serons envoyées" at bounding box center [303, 263] width 270 height 9
click at [325, 264] on p "Les informations d'accès aux logements serons envoyées" at bounding box center [303, 263] width 270 height 9
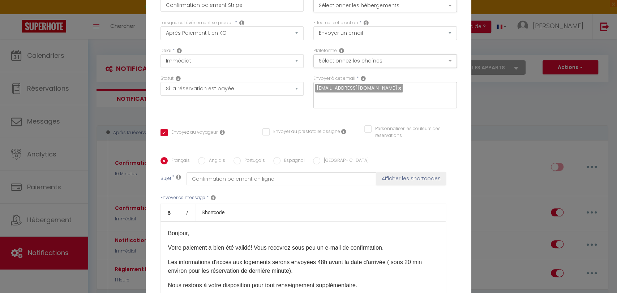
click at [190, 234] on p "Bonjour," at bounding box center [303, 233] width 270 height 9
click at [238, 273] on p "Les informations d'accès aux logements serons envoyées 48h avant la date d'arri…" at bounding box center [303, 266] width 270 height 17
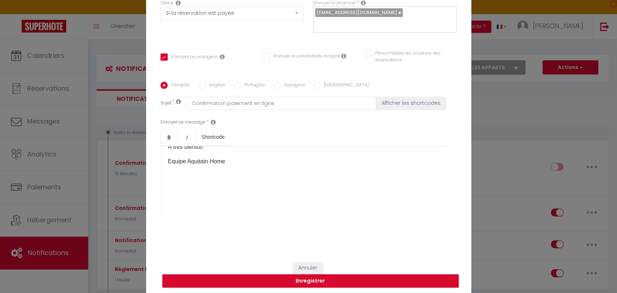
scroll to position [78, 0]
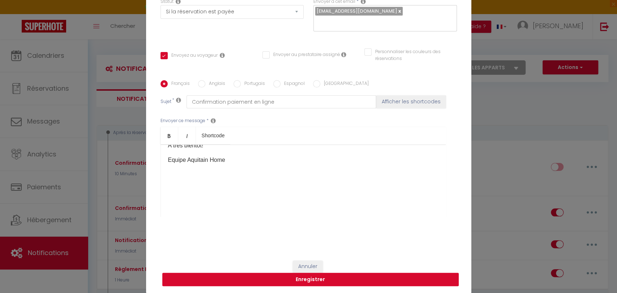
click at [293, 277] on button "Enregistrer" at bounding box center [310, 280] width 297 height 14
checkbox input "false"
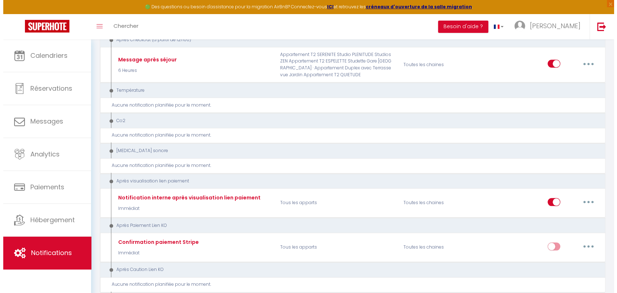
scroll to position [804, 0]
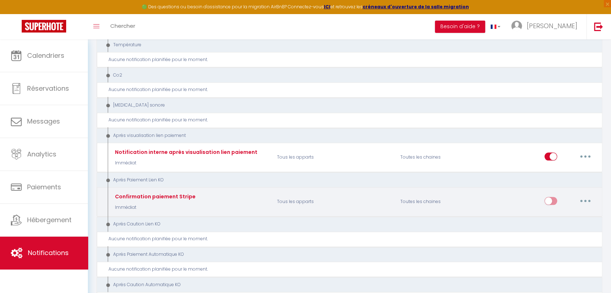
click at [587, 195] on button "button" at bounding box center [585, 201] width 20 height 12
click at [558, 213] on link "Editer" at bounding box center [567, 217] width 54 height 12
type input "Confirmation paiement Stripe"
select select "10"
select select "Immédiat"
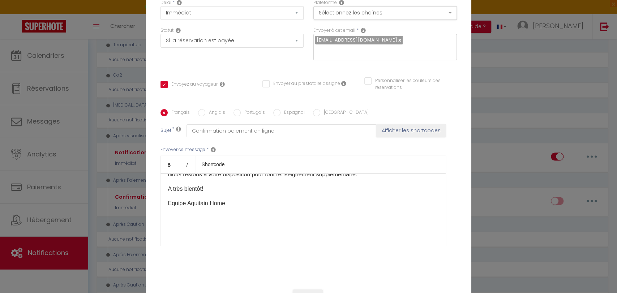
scroll to position [0, 0]
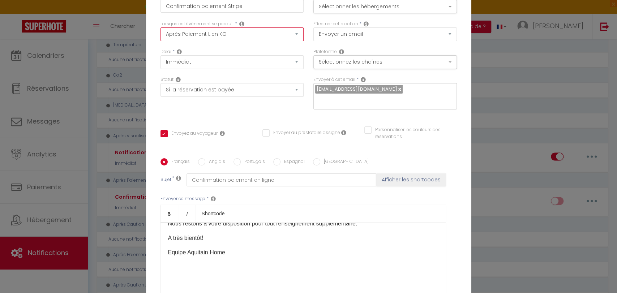
click at [293, 35] on select "Après la réservation Avant Checkin (à partir de 12h00) Après Checkin (à partir …" at bounding box center [233, 34] width 144 height 14
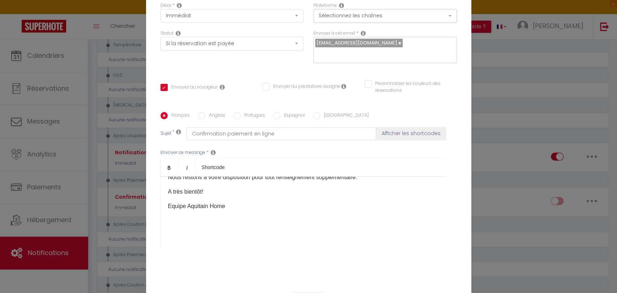
scroll to position [78, 0]
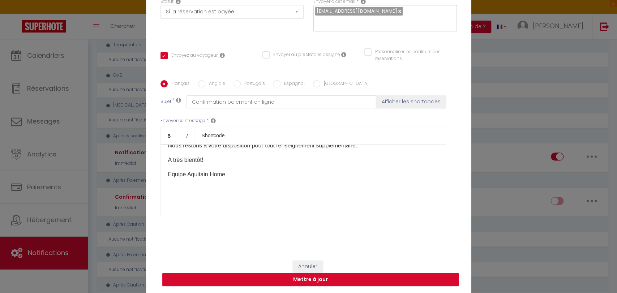
click at [334, 278] on button "Mettre à jour" at bounding box center [310, 280] width 297 height 14
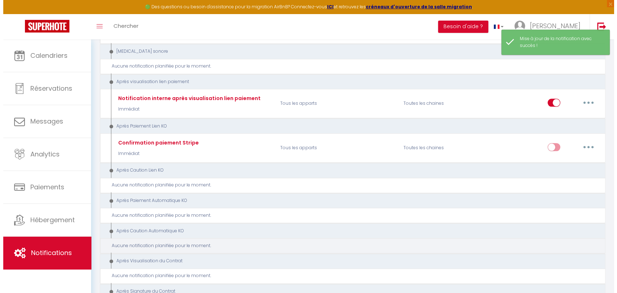
scroll to position [844, 0]
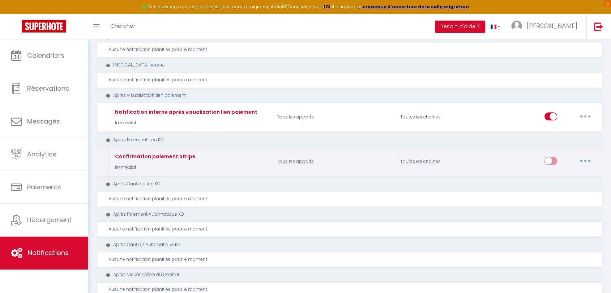
click at [555, 157] on input "checkbox" at bounding box center [551, 162] width 13 height 11
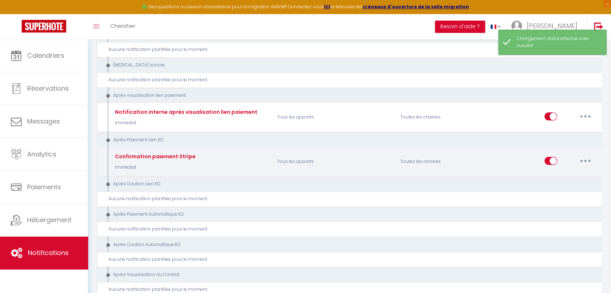
click at [587, 155] on button "button" at bounding box center [585, 161] width 20 height 12
click at [552, 171] on link "Editer" at bounding box center [567, 177] width 54 height 12
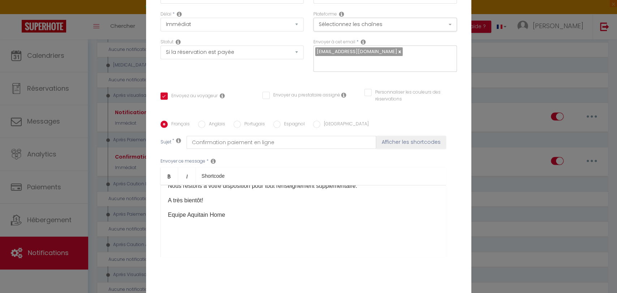
scroll to position [0, 0]
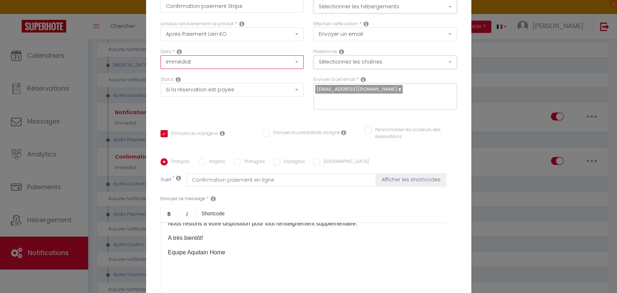
click at [292, 61] on select "Immédiat + 10 Minutes + 1 Heure + 2 Heures + 3 Heures + 4 Heures + 5 Heures + 6…" at bounding box center [233, 62] width 144 height 14
click at [295, 60] on select "Immédiat + 10 Minutes + 1 Heure + 2 Heures + 3 Heures + 4 Heures + 5 Heures + 6…" at bounding box center [233, 62] width 144 height 14
click at [293, 90] on select "Aucun Si la réservation est payée Si réservation non payée Si la caution a été …" at bounding box center [233, 90] width 144 height 14
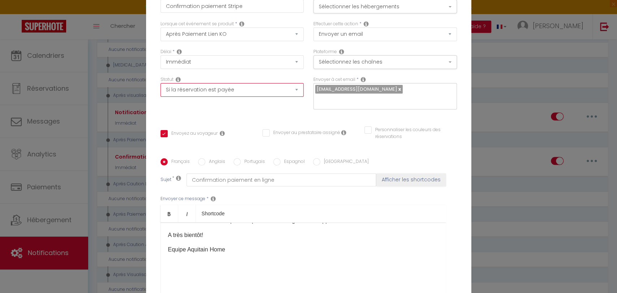
scroll to position [101, 0]
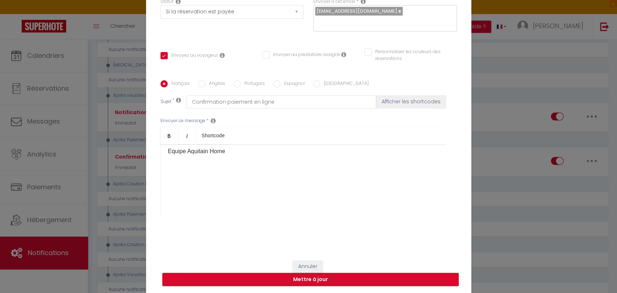
click at [307, 282] on button "Mettre à jour" at bounding box center [310, 280] width 297 height 14
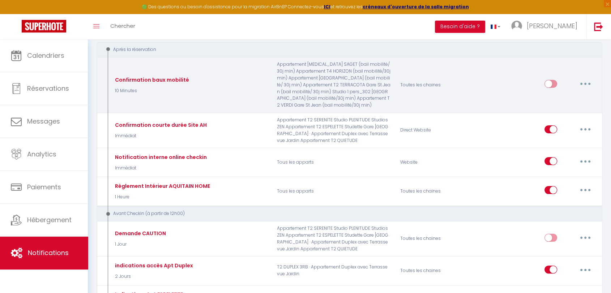
scroll to position [0, 0]
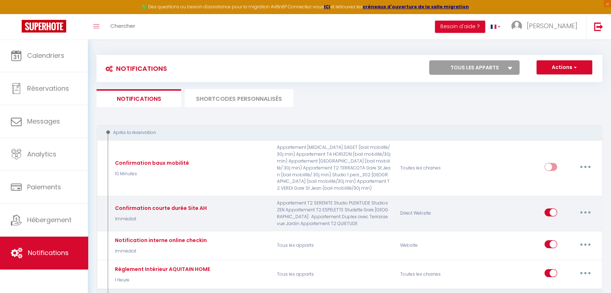
click at [587, 214] on button "button" at bounding box center [585, 213] width 20 height 12
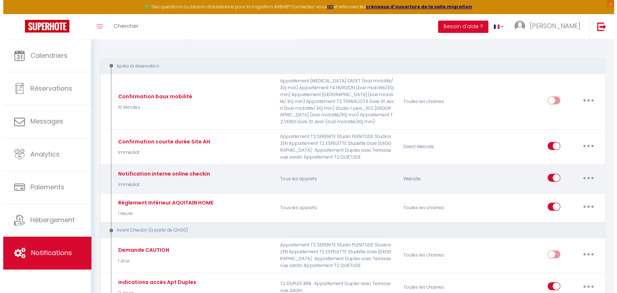
scroll to position [80, 0]
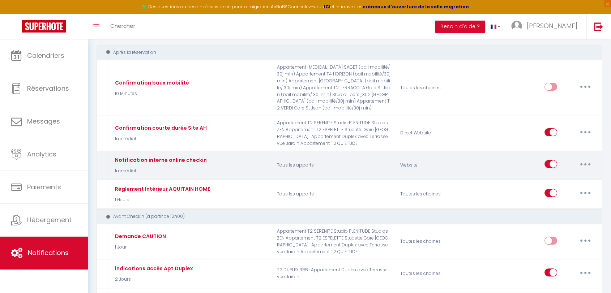
click at [587, 159] on button "button" at bounding box center [585, 164] width 20 height 12
click at [555, 178] on link "Editer" at bounding box center [567, 181] width 54 height 12
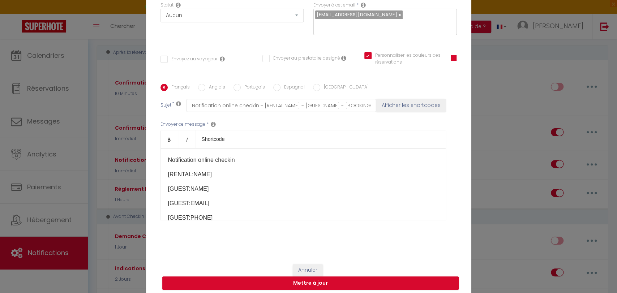
scroll to position [0, 0]
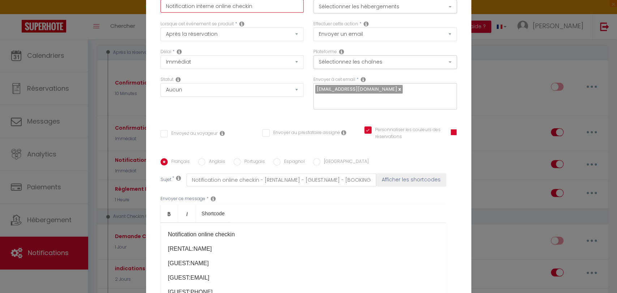
drag, startPoint x: 257, startPoint y: 4, endPoint x: 163, endPoint y: 4, distance: 94.4
click at [163, 4] on input "Notification interne online checkin" at bounding box center [233, 6] width 144 height 13
click at [448, 6] on button "Sélectionner les hébergements" at bounding box center [386, 7] width 144 height 14
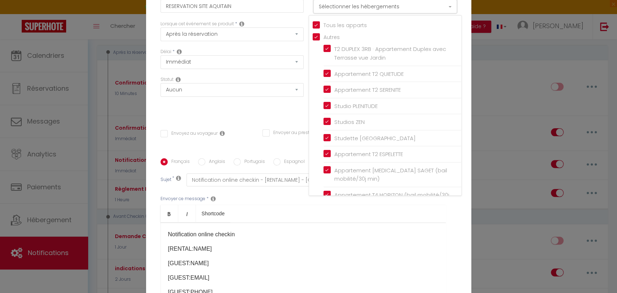
click at [448, 5] on button "Sélectionner les hébergements" at bounding box center [386, 7] width 144 height 14
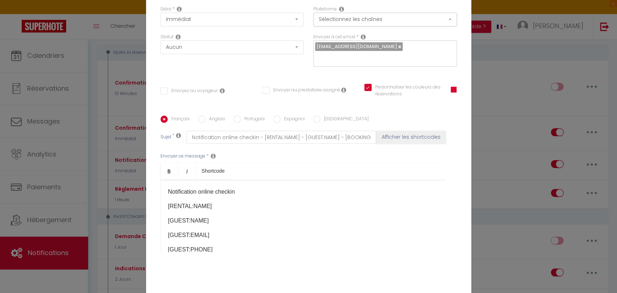
scroll to position [78, 0]
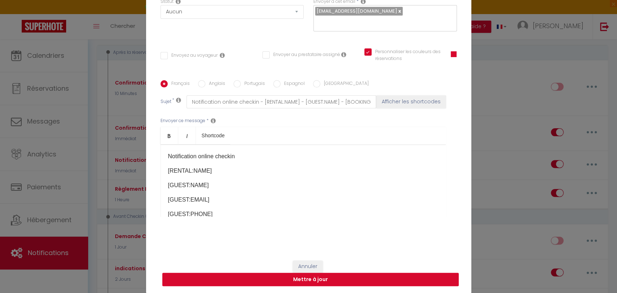
click at [322, 282] on button "Mettre à jour" at bounding box center [310, 280] width 297 height 14
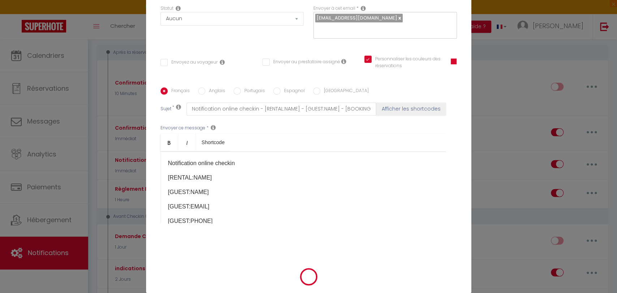
scroll to position [74, 0]
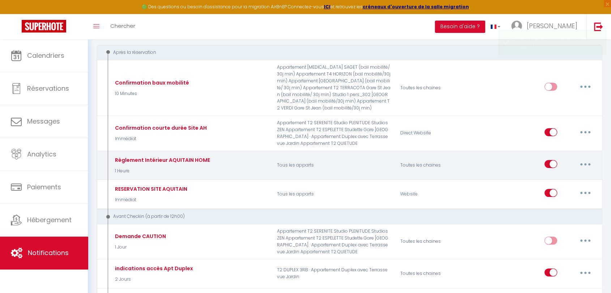
click at [581, 163] on button "button" at bounding box center [585, 164] width 20 height 12
click at [548, 181] on link "Editer" at bounding box center [567, 181] width 54 height 12
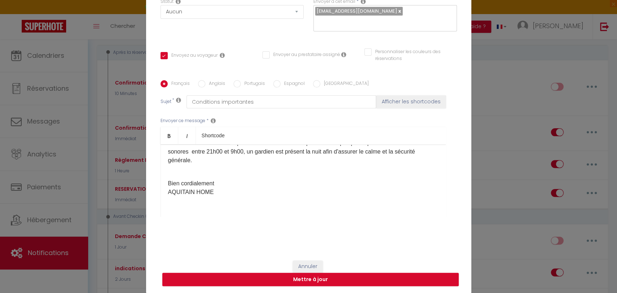
scroll to position [210, 0]
click at [310, 264] on button "Annuler" at bounding box center [308, 267] width 30 height 12
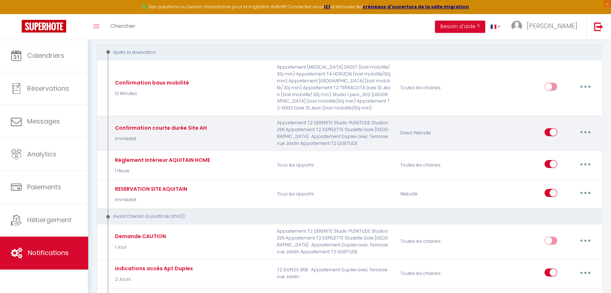
click at [590, 133] on button "button" at bounding box center [585, 133] width 20 height 12
click at [553, 145] on link "Editer" at bounding box center [567, 148] width 54 height 12
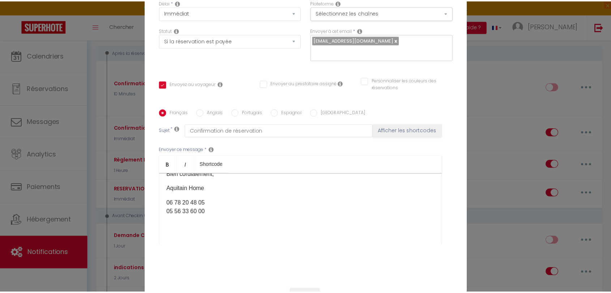
scroll to position [78, 0]
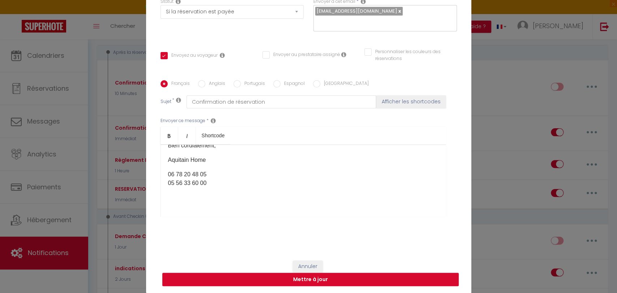
click at [362, 280] on button "Mettre à jour" at bounding box center [310, 280] width 297 height 14
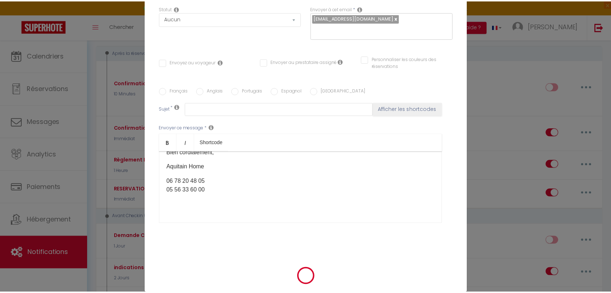
scroll to position [0, 0]
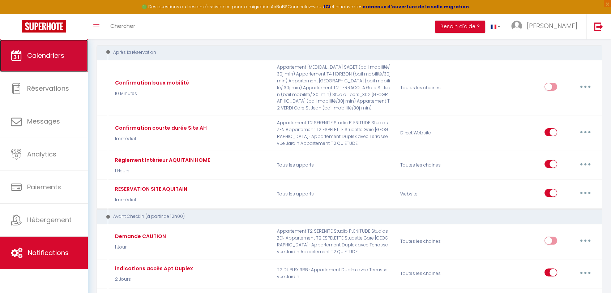
click at [55, 57] on span "Calendriers" at bounding box center [45, 55] width 37 height 9
